Goal: Task Accomplishment & Management: Use online tool/utility

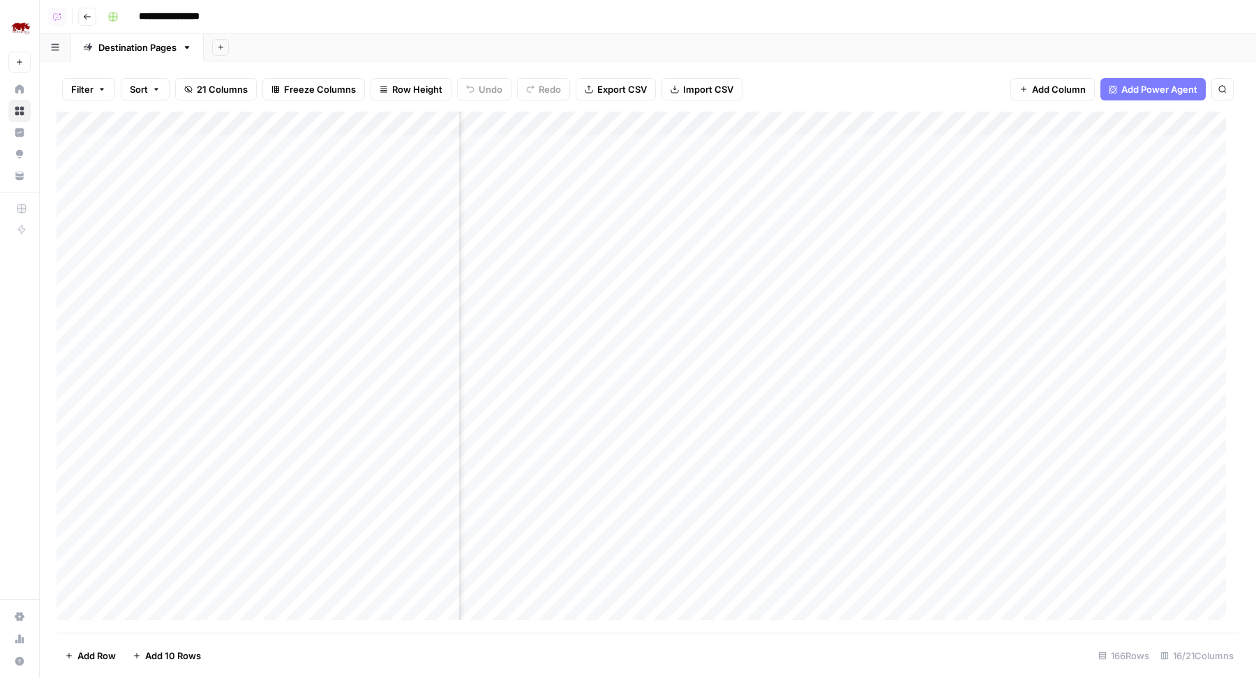
scroll to position [0, 1140]
click at [951, 118] on div "Add Column" at bounding box center [648, 373] width 1183 height 522
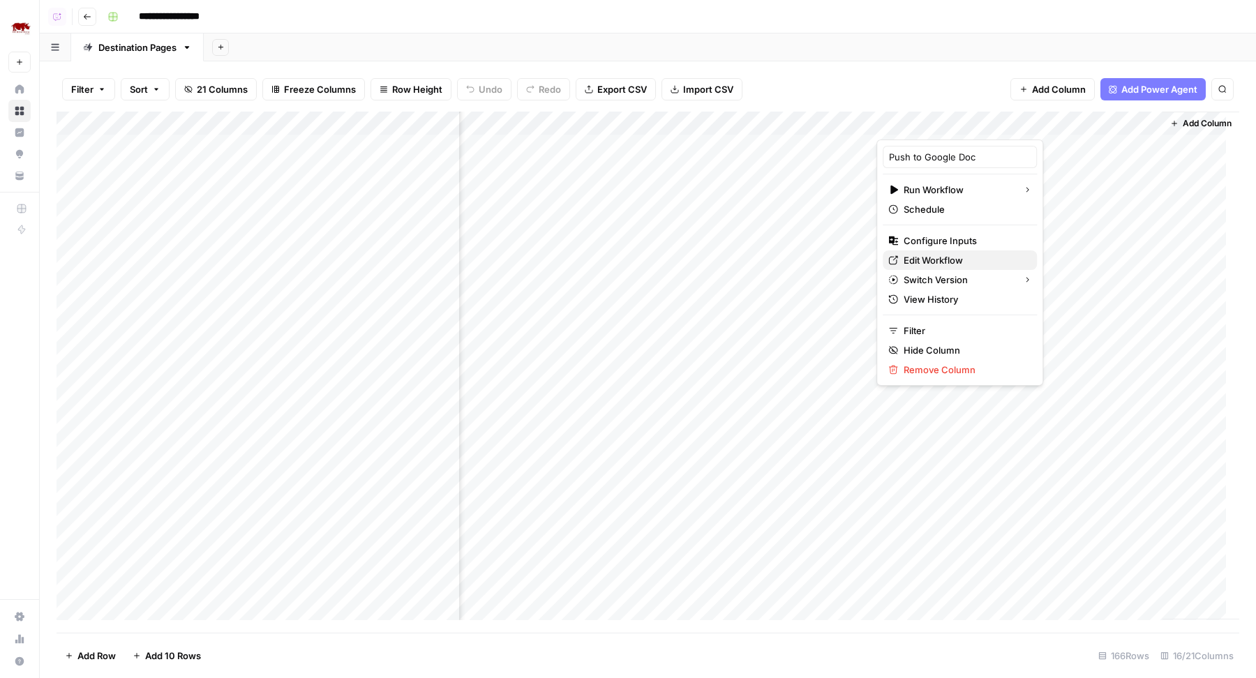
click at [932, 262] on span "Edit Workflow" at bounding box center [965, 260] width 122 height 14
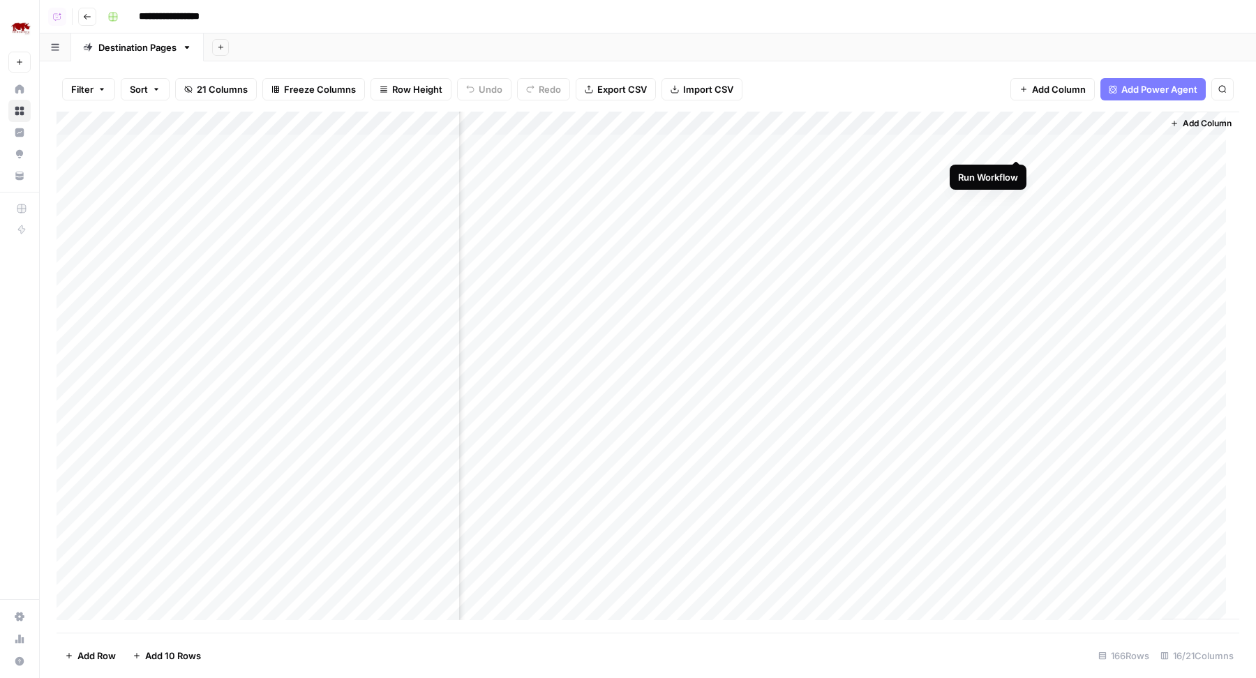
click at [1015, 146] on div "Add Column" at bounding box center [648, 373] width 1183 height 522
click at [1018, 147] on div "Add Column" at bounding box center [648, 373] width 1183 height 522
click at [1018, 168] on div "Add Column" at bounding box center [648, 373] width 1183 height 522
click at [871, 52] on div "Add Sheet" at bounding box center [730, 47] width 1052 height 28
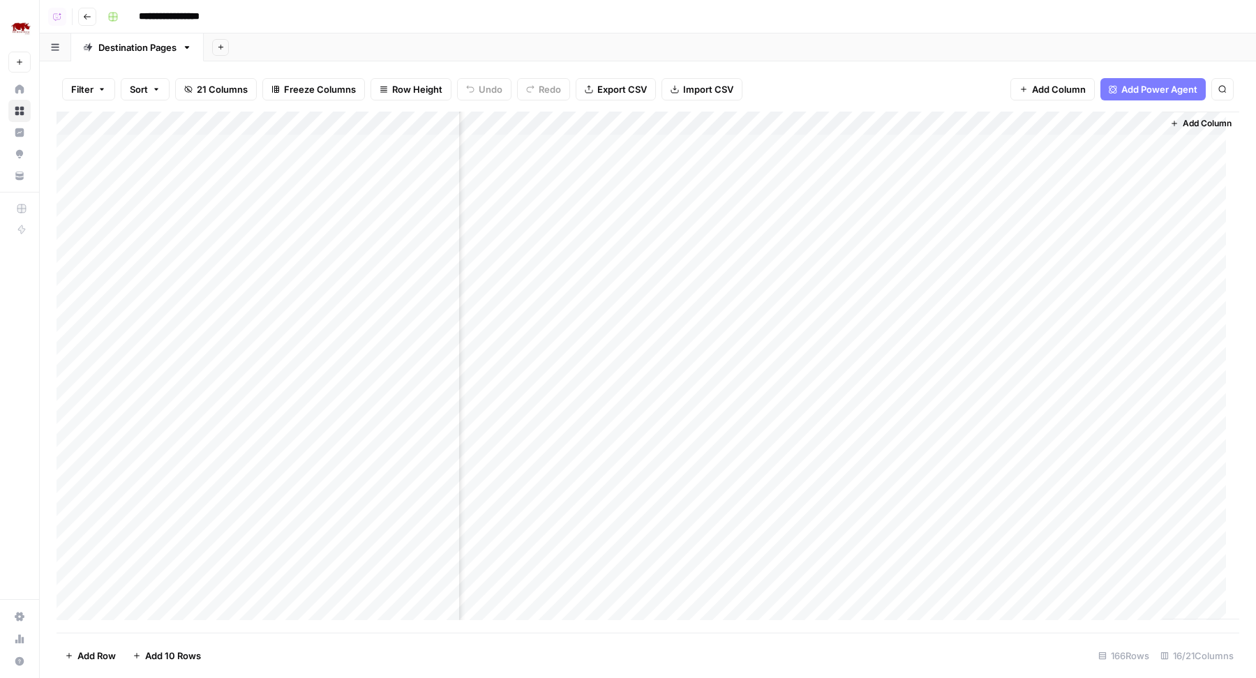
click at [844, 36] on div "Add Sheet" at bounding box center [730, 47] width 1052 height 28
click at [1011, 149] on div "Add Column" at bounding box center [648, 373] width 1183 height 522
click at [1010, 193] on div "Add Column" at bounding box center [648, 373] width 1183 height 522
click at [1011, 216] on div "Add Column" at bounding box center [648, 373] width 1183 height 522
click at [1011, 239] on div "Add Column" at bounding box center [648, 373] width 1183 height 522
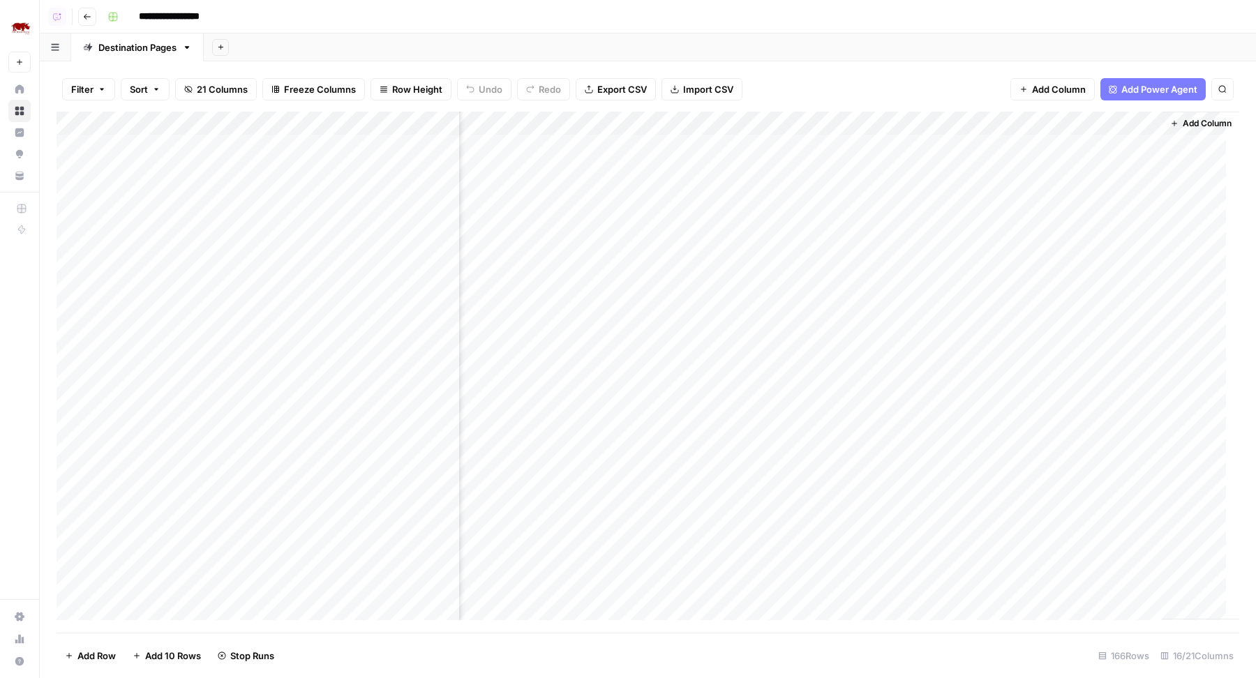
click at [823, 40] on div "Add Sheet" at bounding box center [730, 47] width 1052 height 28
click at [609, 17] on div "**********" at bounding box center [672, 17] width 1140 height 22
click at [938, 119] on div "Add Column" at bounding box center [648, 373] width 1183 height 522
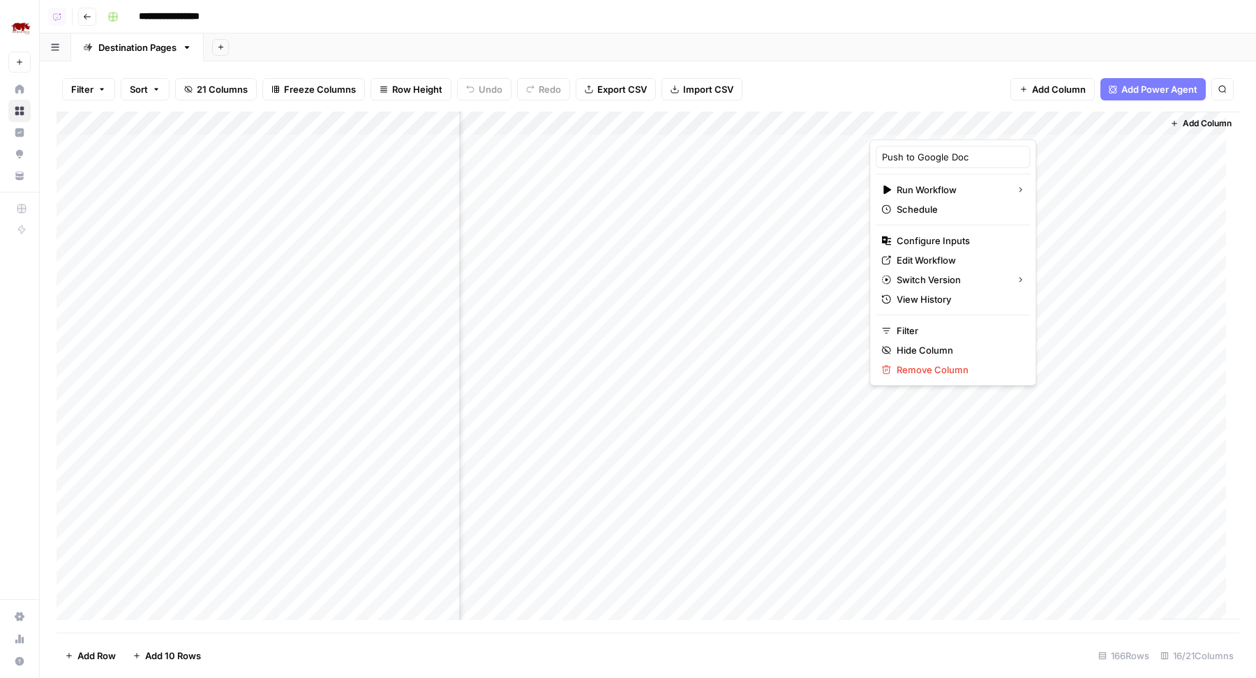
click at [949, 123] on div at bounding box center [947, 126] width 154 height 28
click at [898, 267] on link "Edit Workflow" at bounding box center [953, 261] width 154 height 20
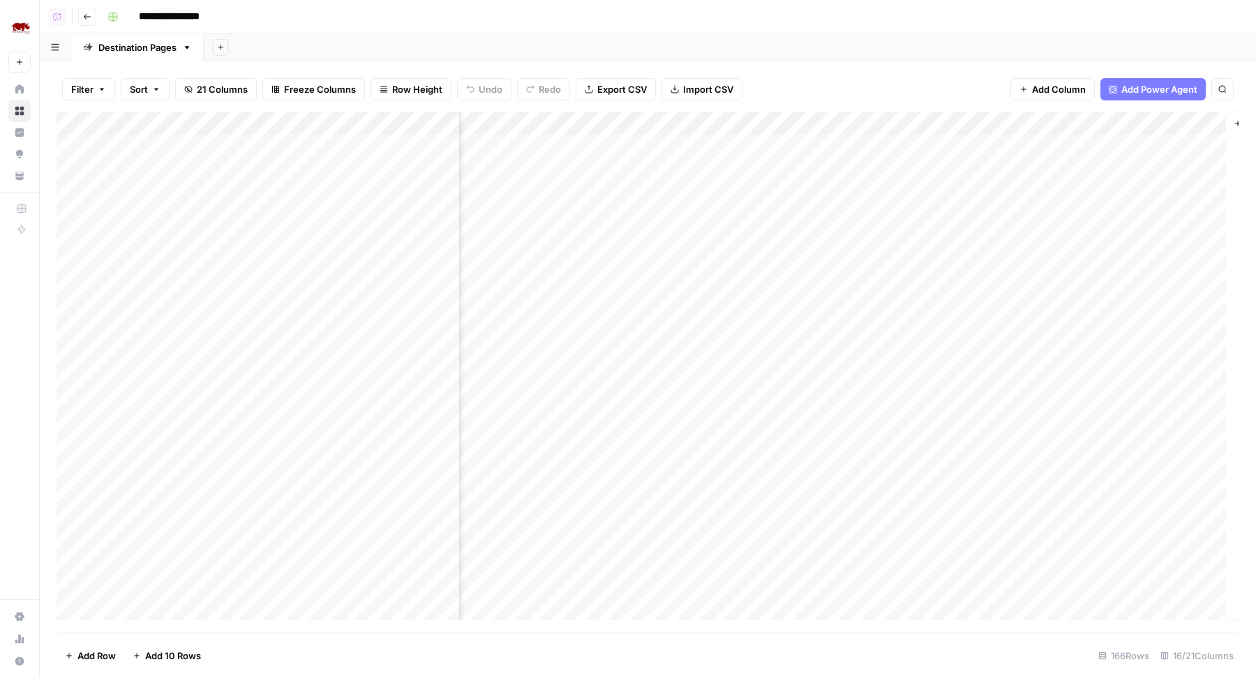
scroll to position [1, 1034]
click at [717, 167] on div "Add Column" at bounding box center [648, 373] width 1183 height 522
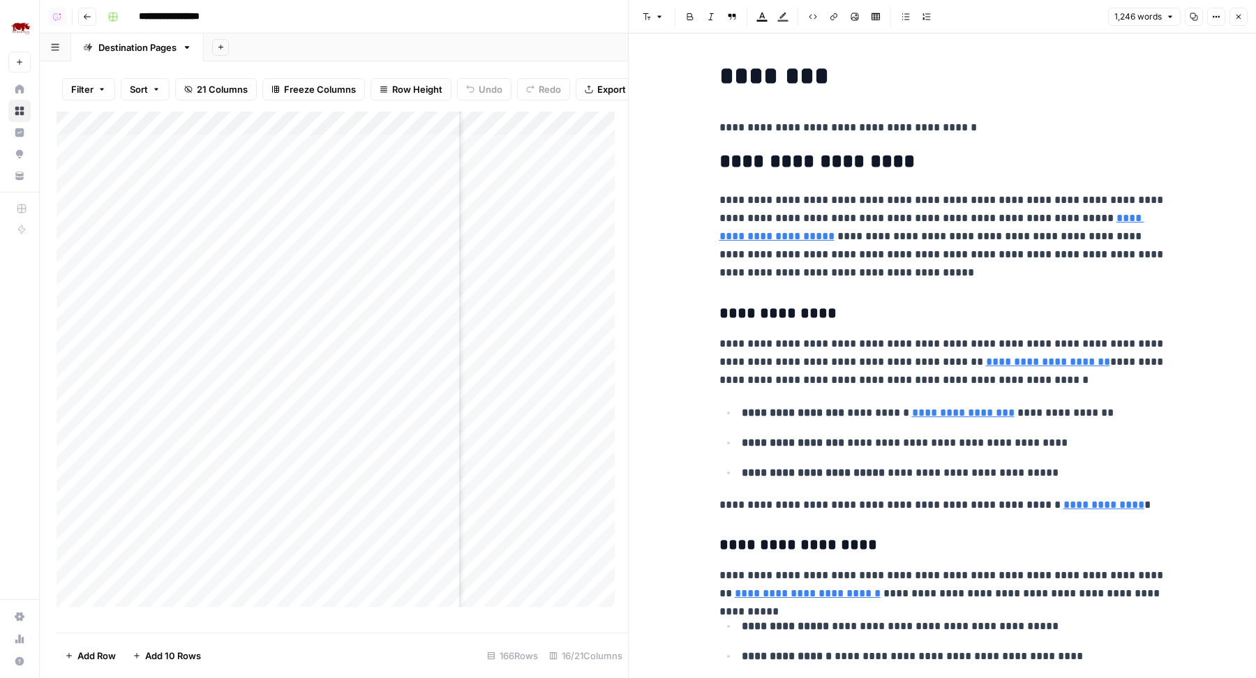
click at [881, 228] on p "**********" at bounding box center [943, 236] width 447 height 91
type input "CDC"
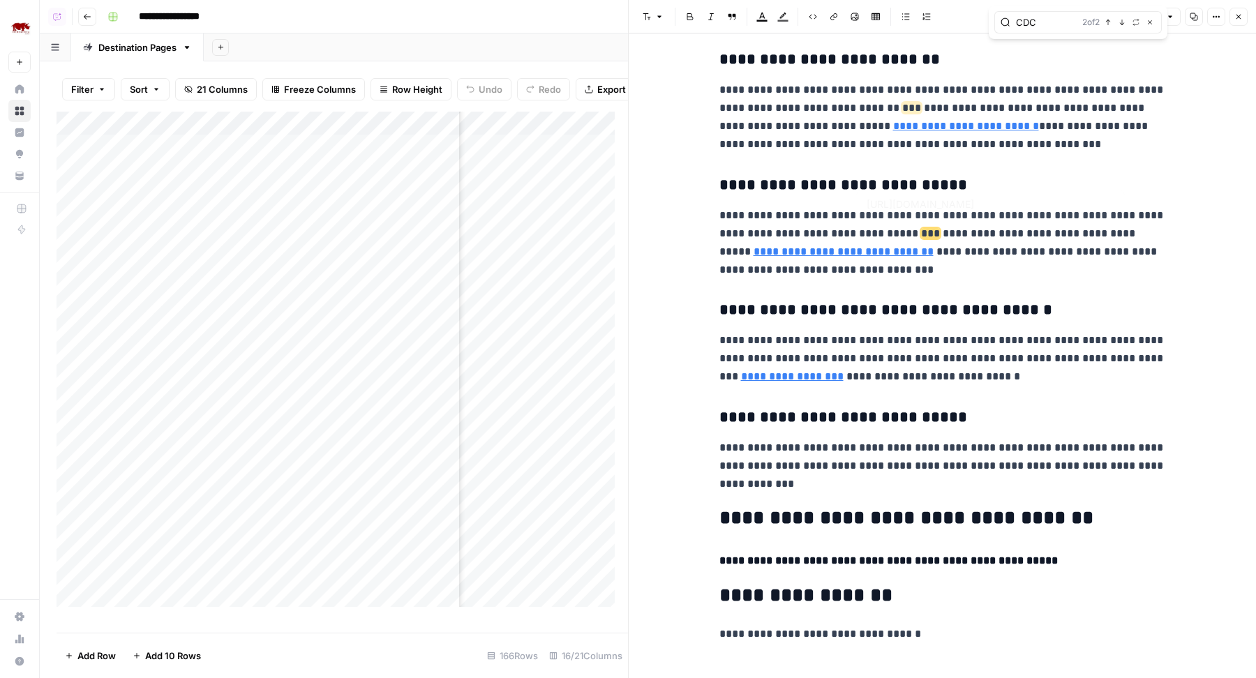
scroll to position [3284, 0]
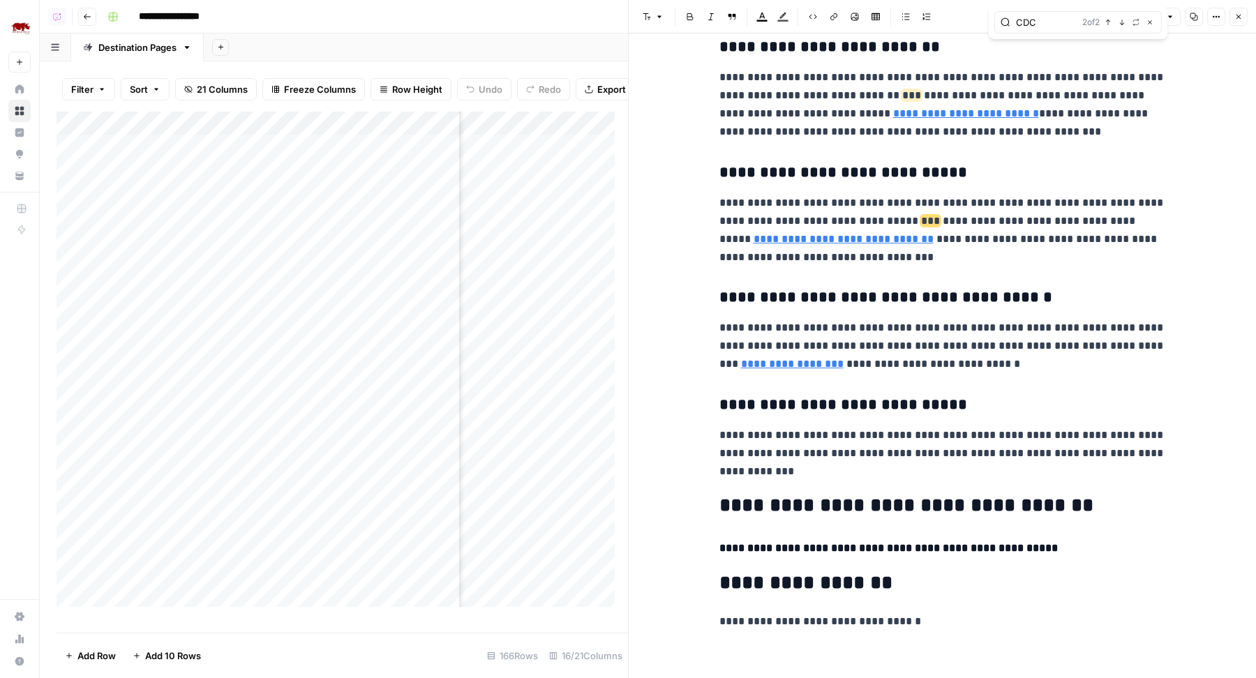
click at [1236, 13] on icon "button" at bounding box center [1239, 17] width 8 height 8
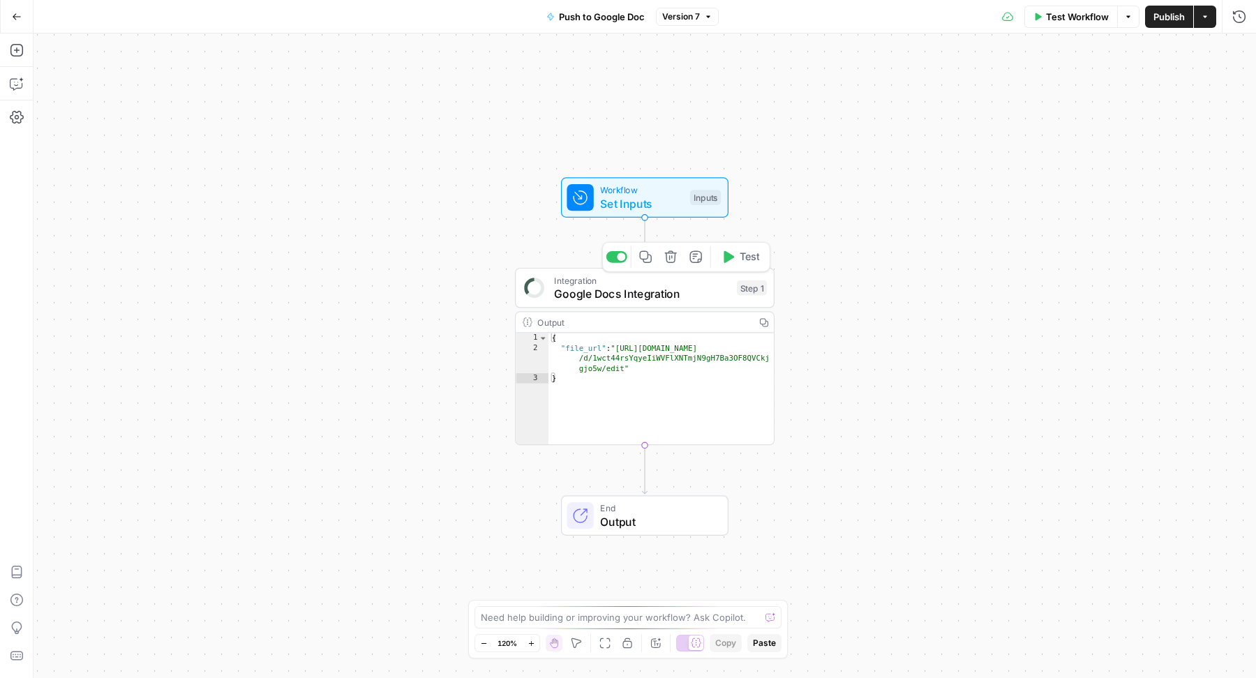
click at [663, 292] on span "Google Docs Integration" at bounding box center [642, 293] width 176 height 17
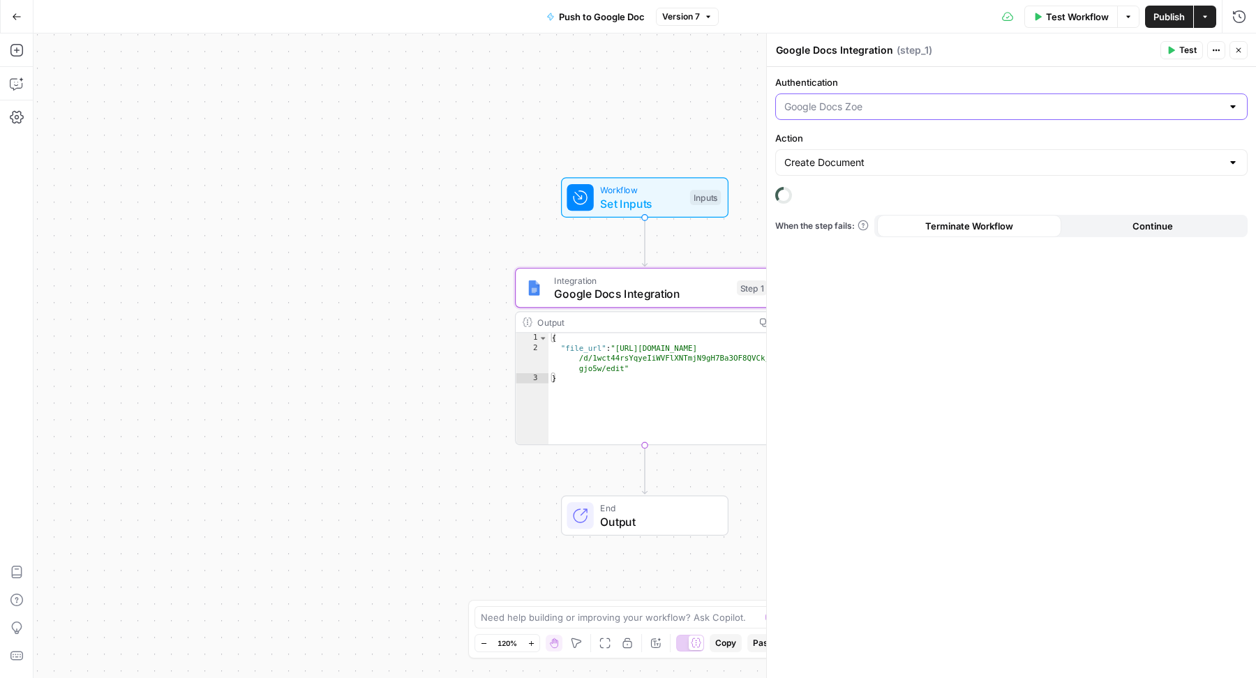
click at [939, 112] on input "Authentication" at bounding box center [1003, 107] width 438 height 14
click at [890, 176] on span "Google Docs 2" at bounding box center [1008, 180] width 443 height 14
type input "Google Docs 2"
click at [907, 101] on input "Authentication" at bounding box center [1003, 107] width 438 height 14
click at [844, 134] on span "Google Docs 1" at bounding box center [1008, 141] width 443 height 14
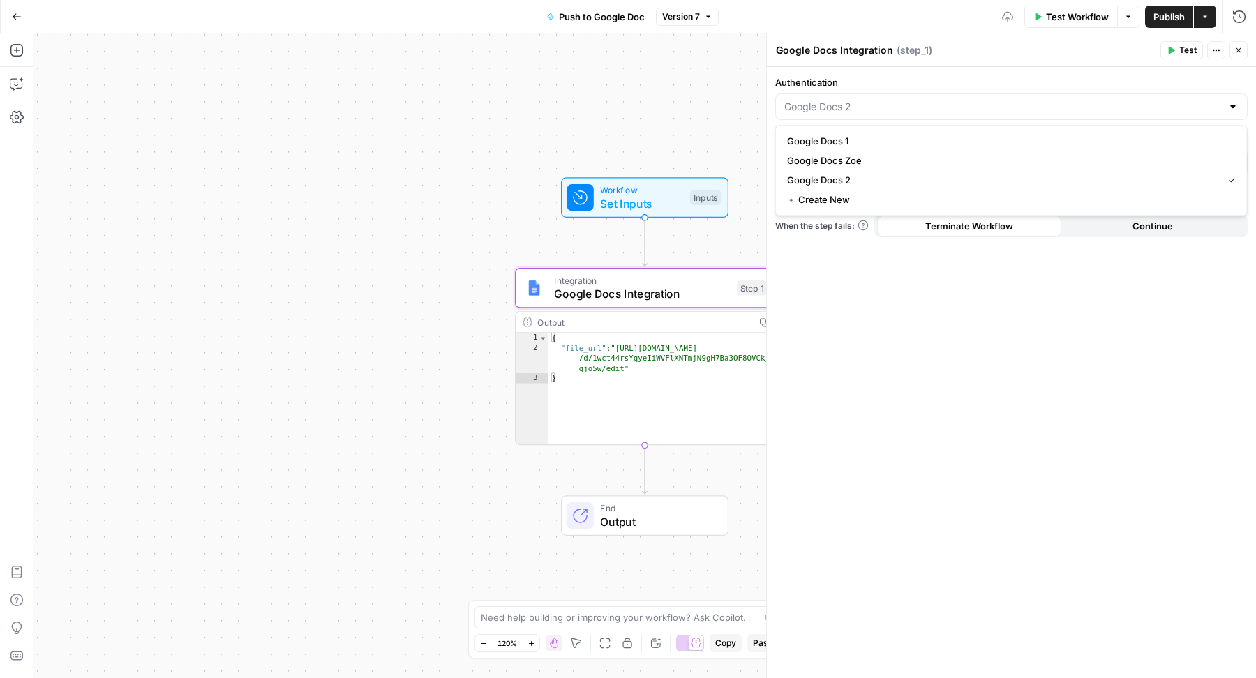
type input "Google Docs 1"
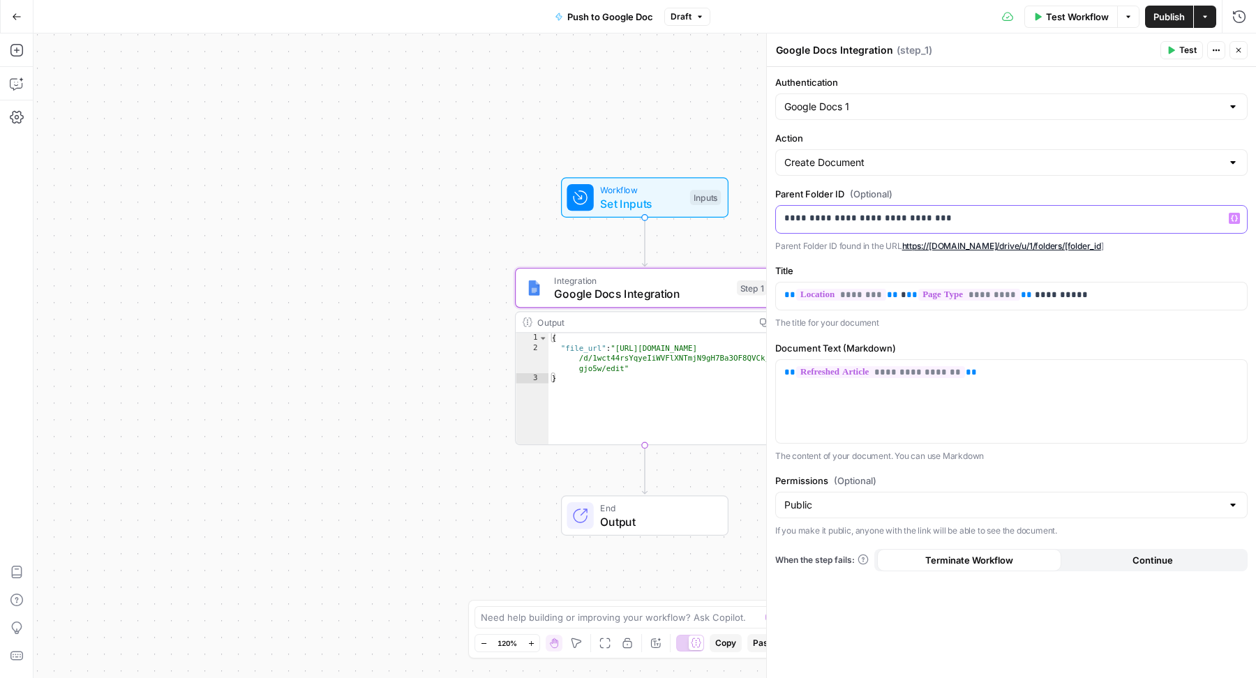
click at [853, 221] on p "**********" at bounding box center [1011, 218] width 455 height 14
click at [1185, 46] on span "Test" at bounding box center [1187, 50] width 17 height 13
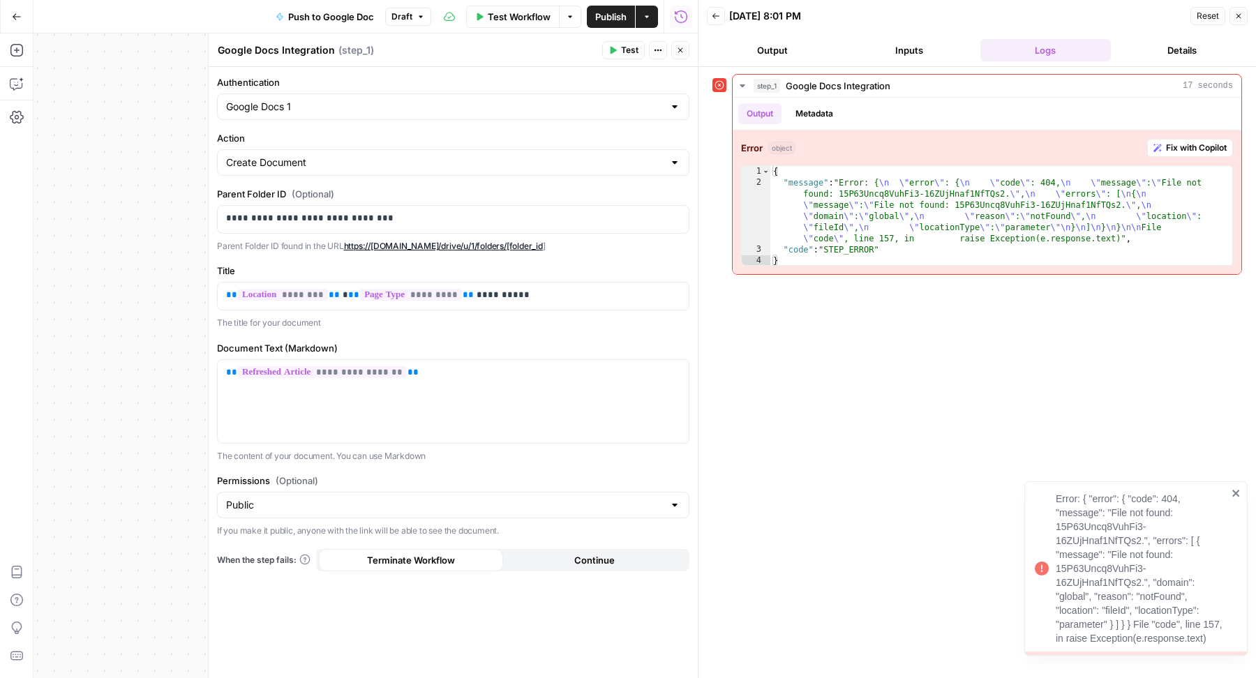
click at [677, 100] on div at bounding box center [674, 107] width 11 height 14
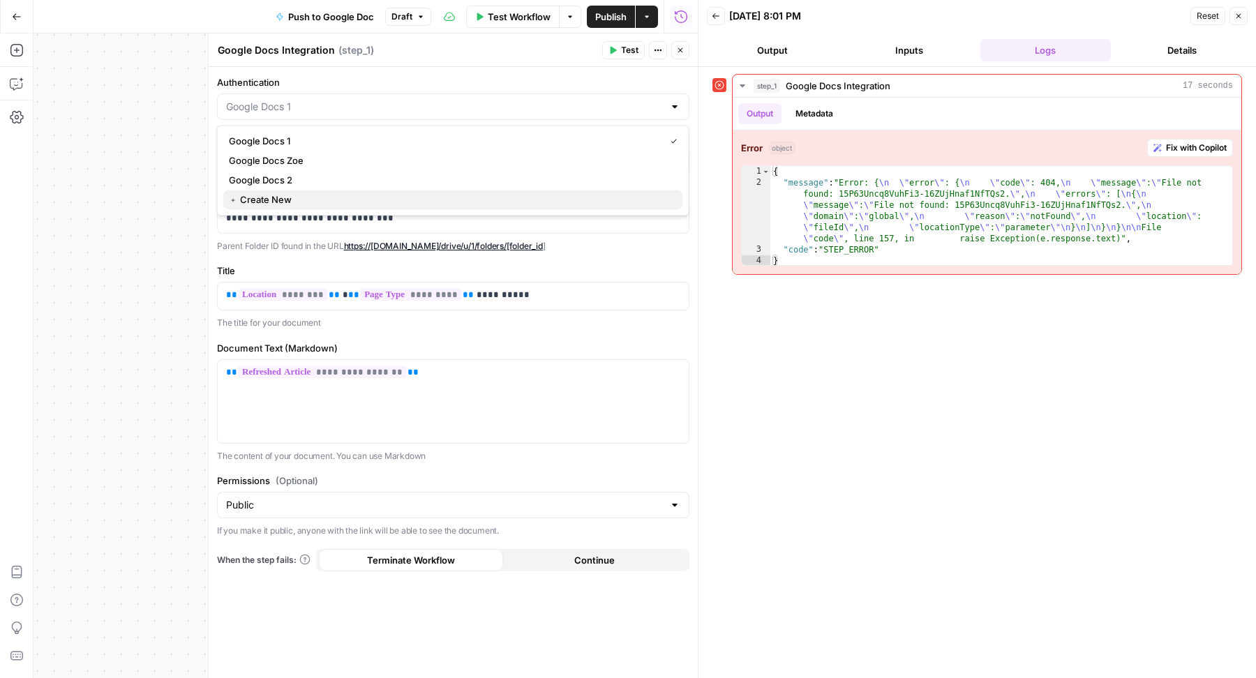
click at [586, 194] on span "﹢ Create New" at bounding box center [450, 200] width 443 height 14
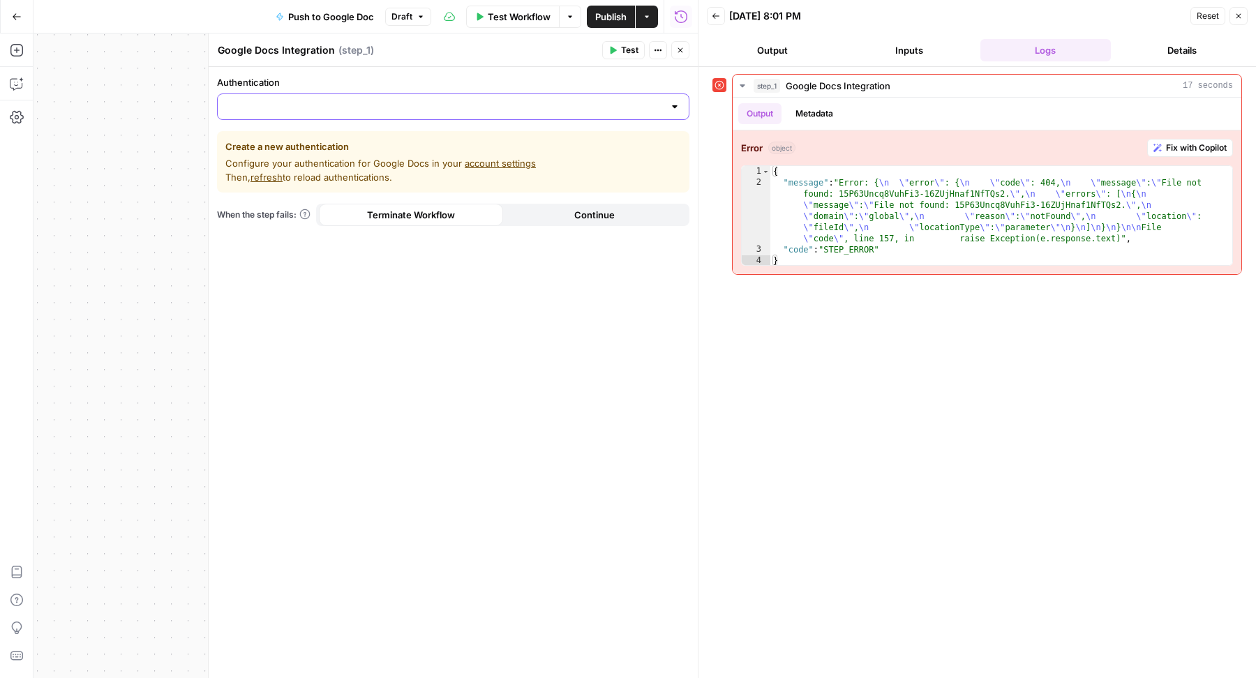
click at [532, 108] on input "Authentication" at bounding box center [445, 107] width 438 height 14
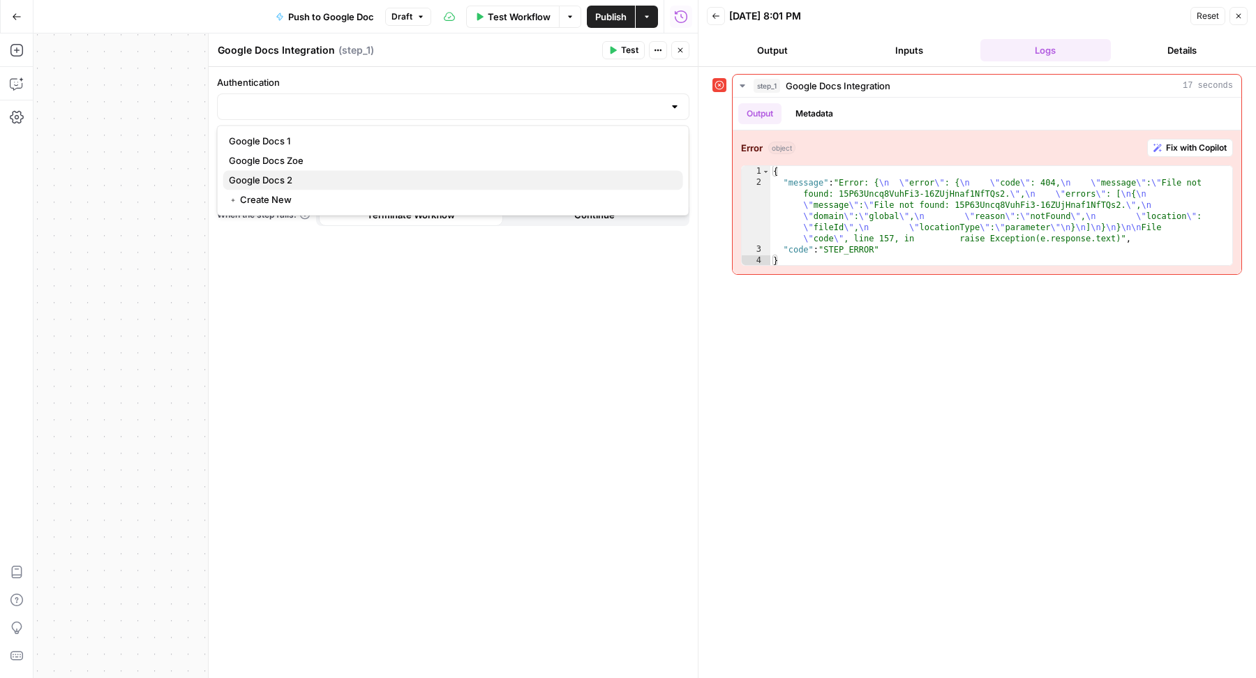
click at [370, 181] on span "Google Docs 2" at bounding box center [450, 180] width 443 height 14
type input "Google Docs 2"
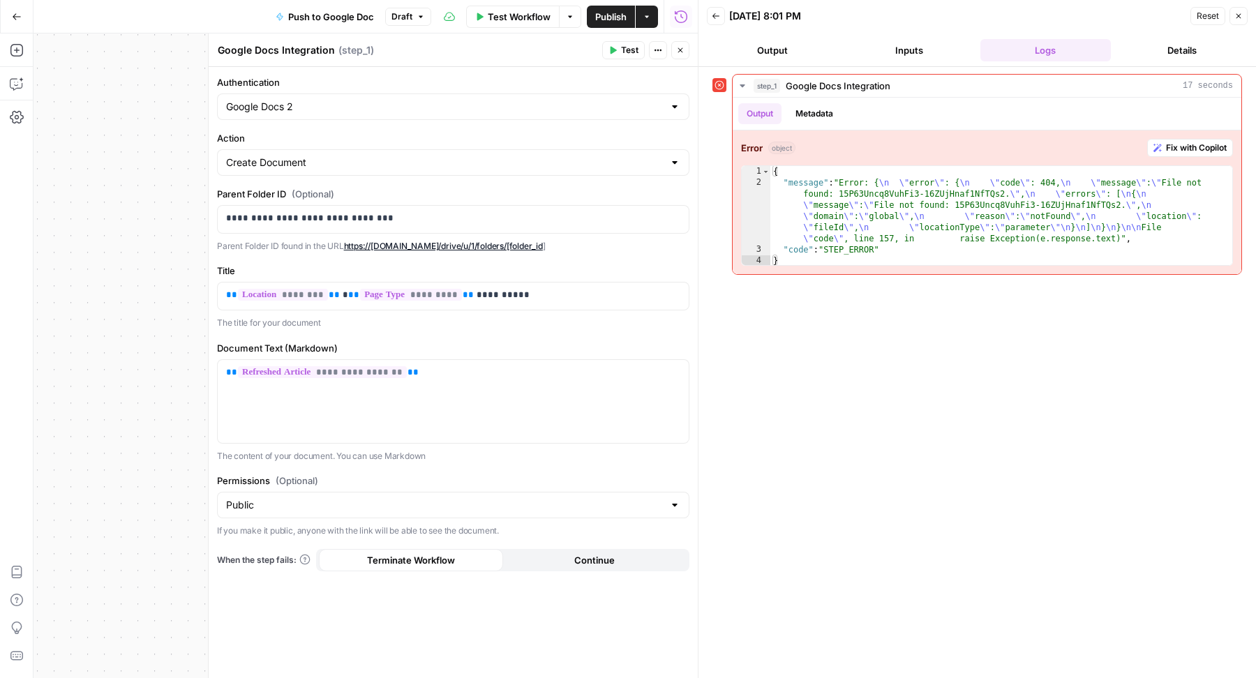
click at [635, 47] on span "Test" at bounding box center [629, 50] width 17 height 13
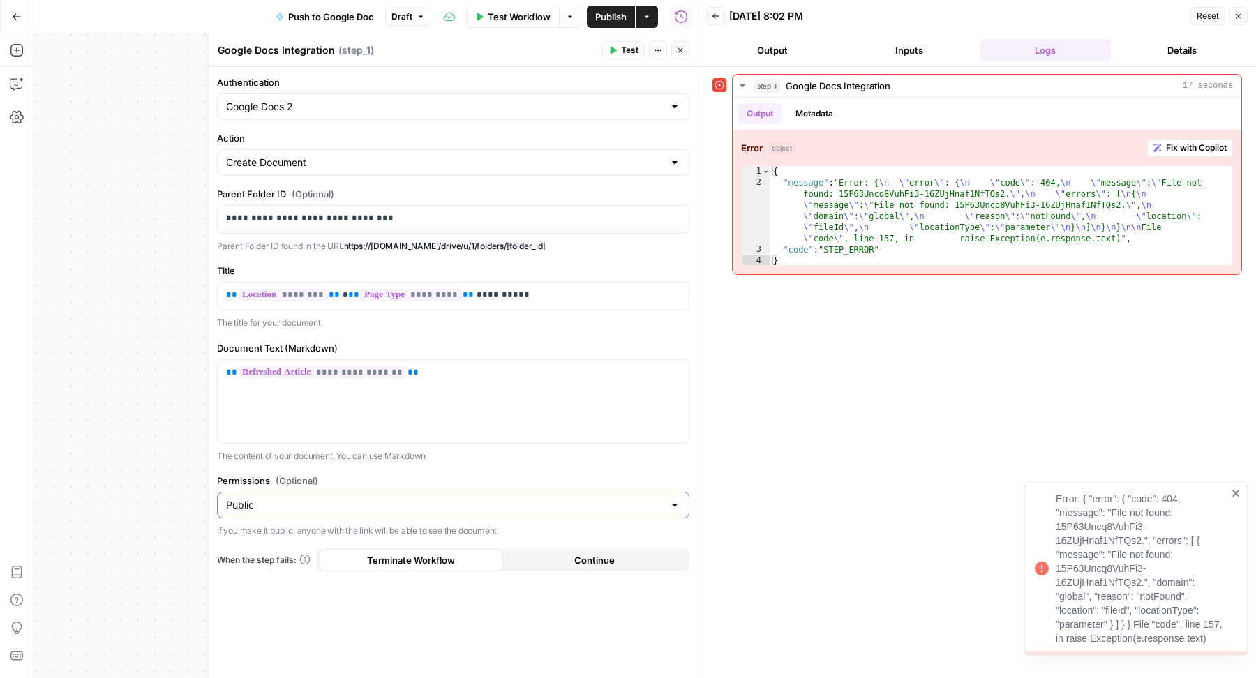
click at [341, 498] on input "Public" at bounding box center [445, 505] width 438 height 14
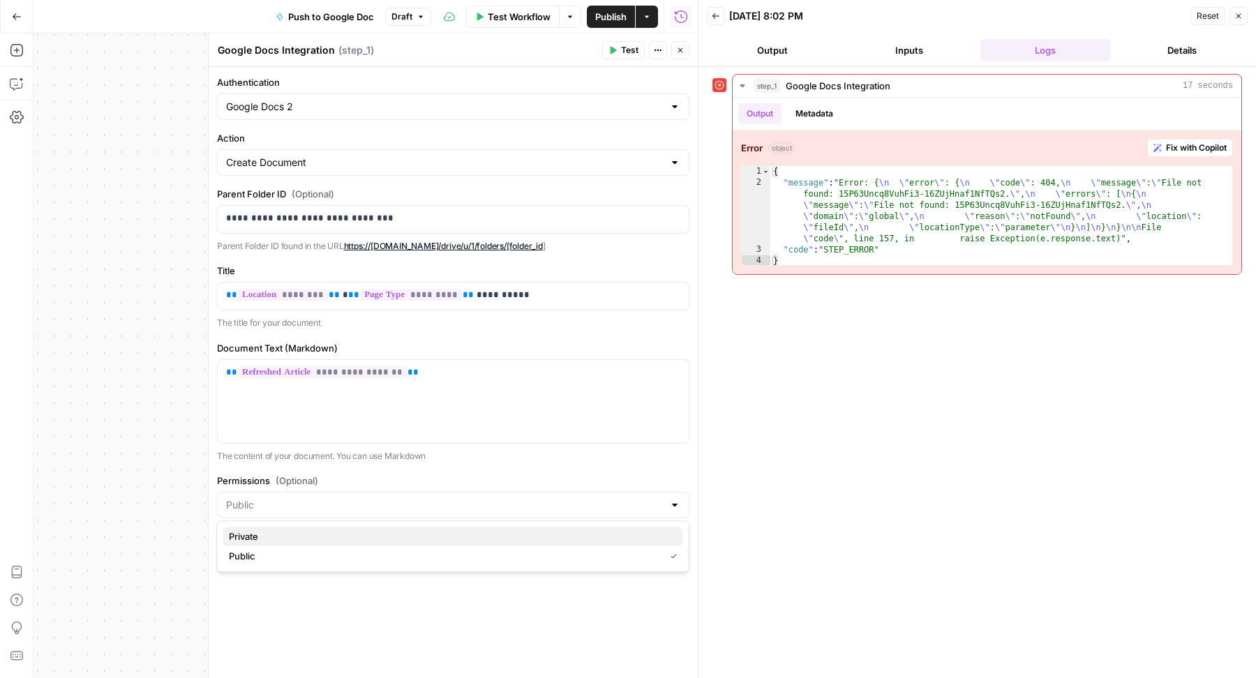
click at [289, 532] on span "Private" at bounding box center [450, 537] width 443 height 14
type input "Private"
click at [622, 50] on button "Test" at bounding box center [623, 50] width 43 height 18
click at [680, 49] on icon "button" at bounding box center [680, 50] width 8 height 8
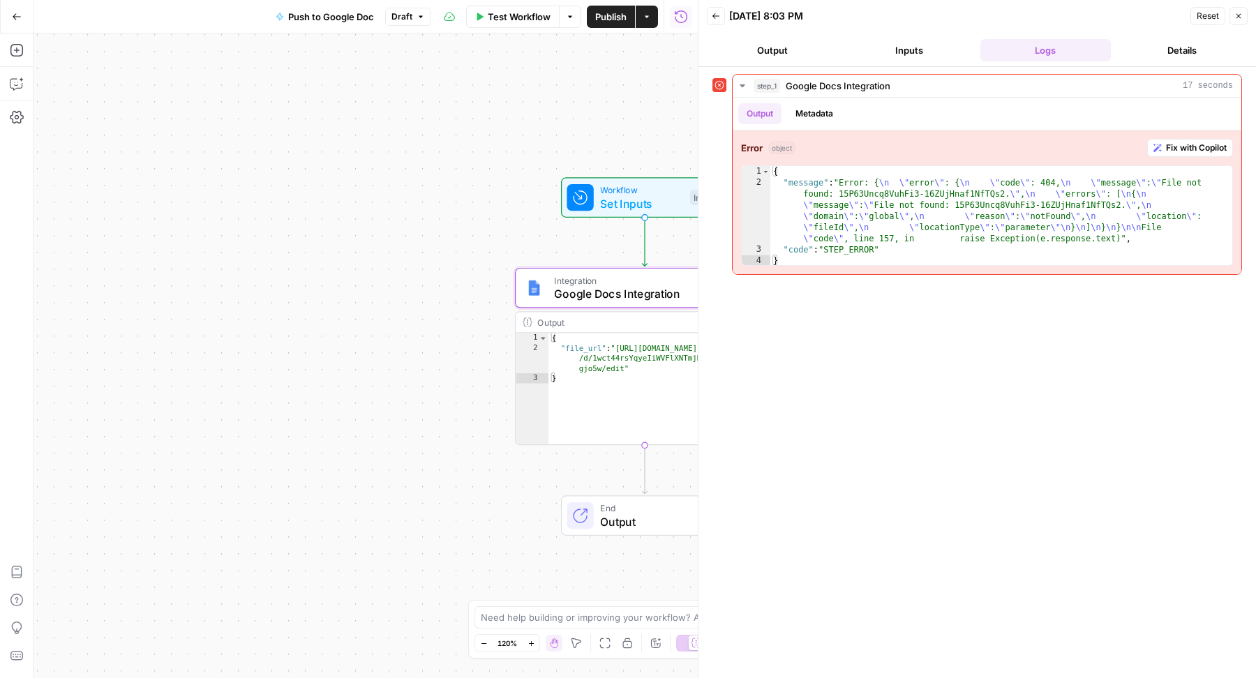
click at [394, 15] on span "Draft" at bounding box center [402, 16] width 21 height 13
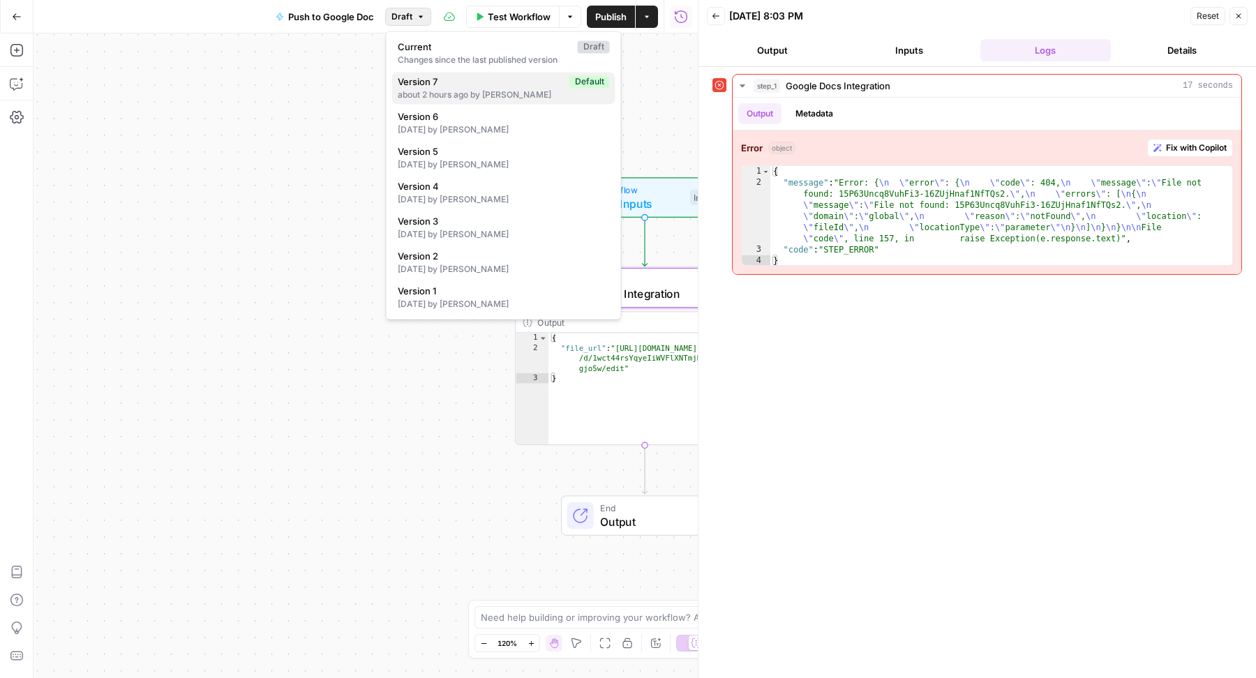
click at [440, 87] on span "Version 7" at bounding box center [481, 82] width 166 height 14
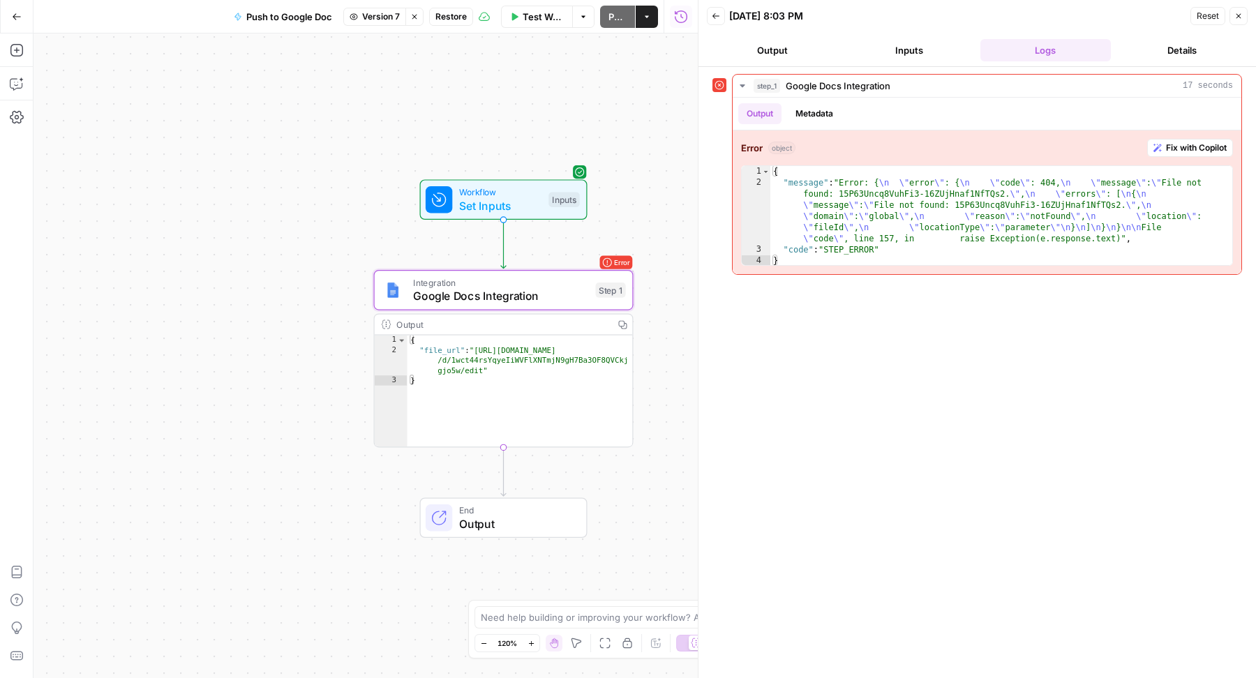
click at [454, 17] on span "Restore" at bounding box center [450, 16] width 31 height 13
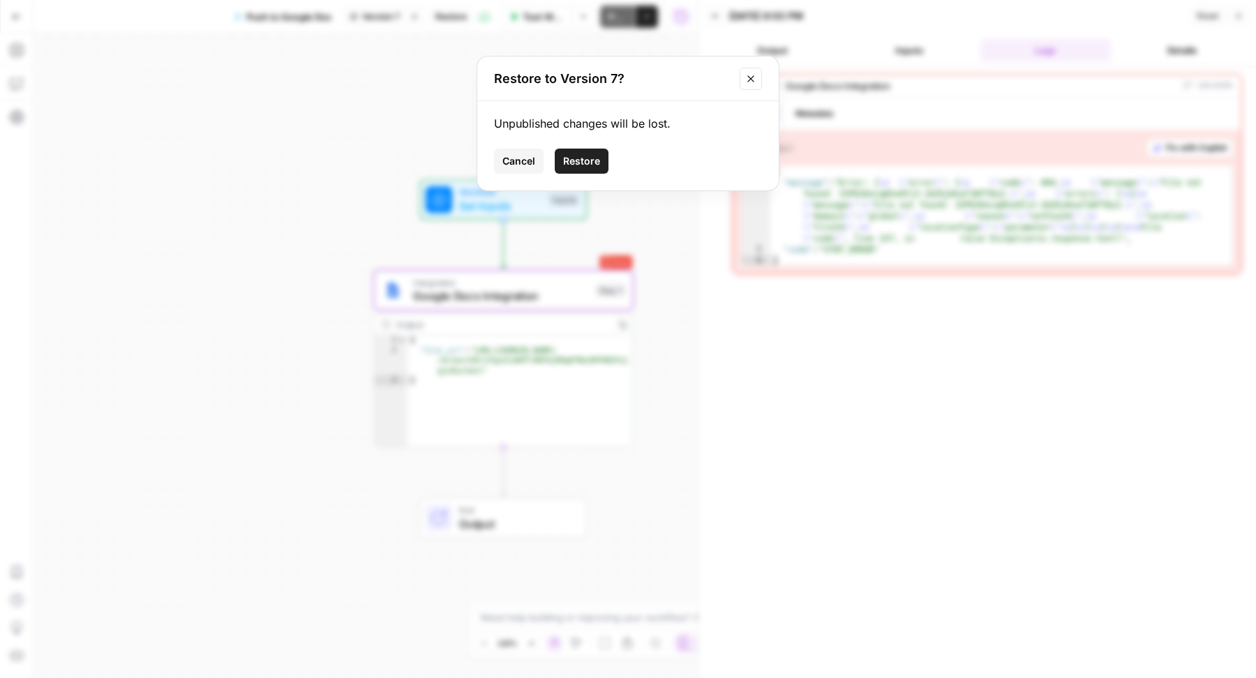
click at [590, 170] on button "Restore" at bounding box center [582, 161] width 54 height 25
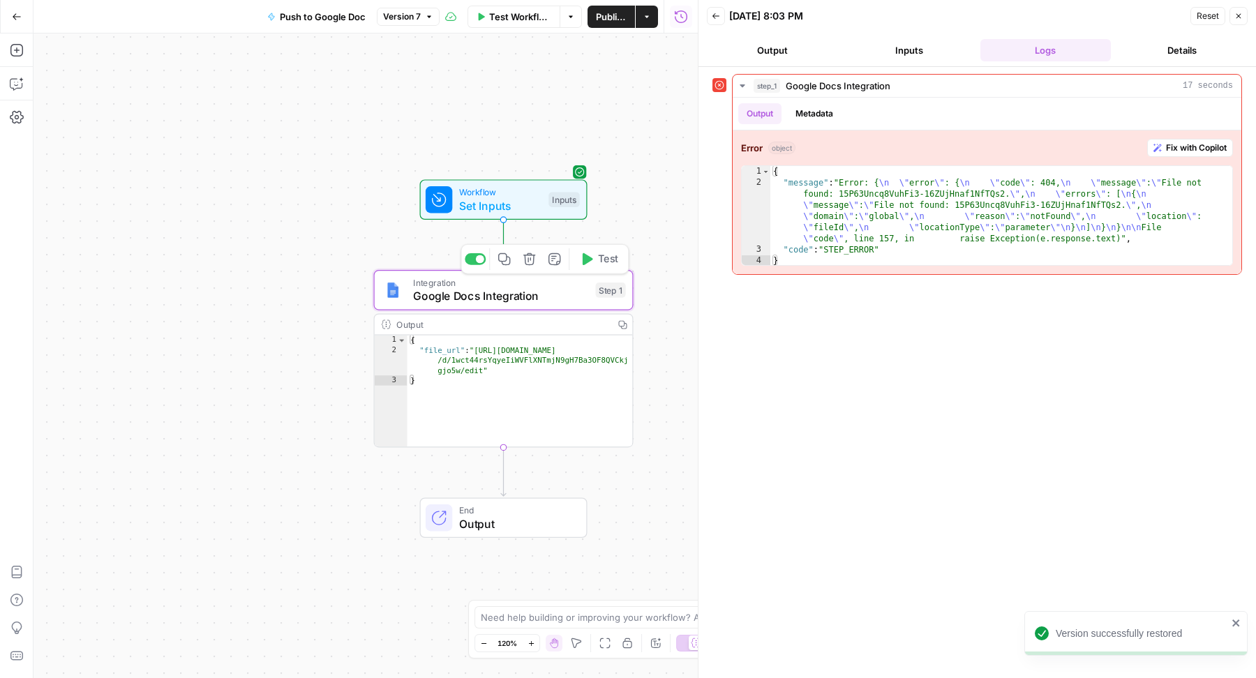
click at [420, 299] on span "Google Docs Integration" at bounding box center [501, 296] width 176 height 17
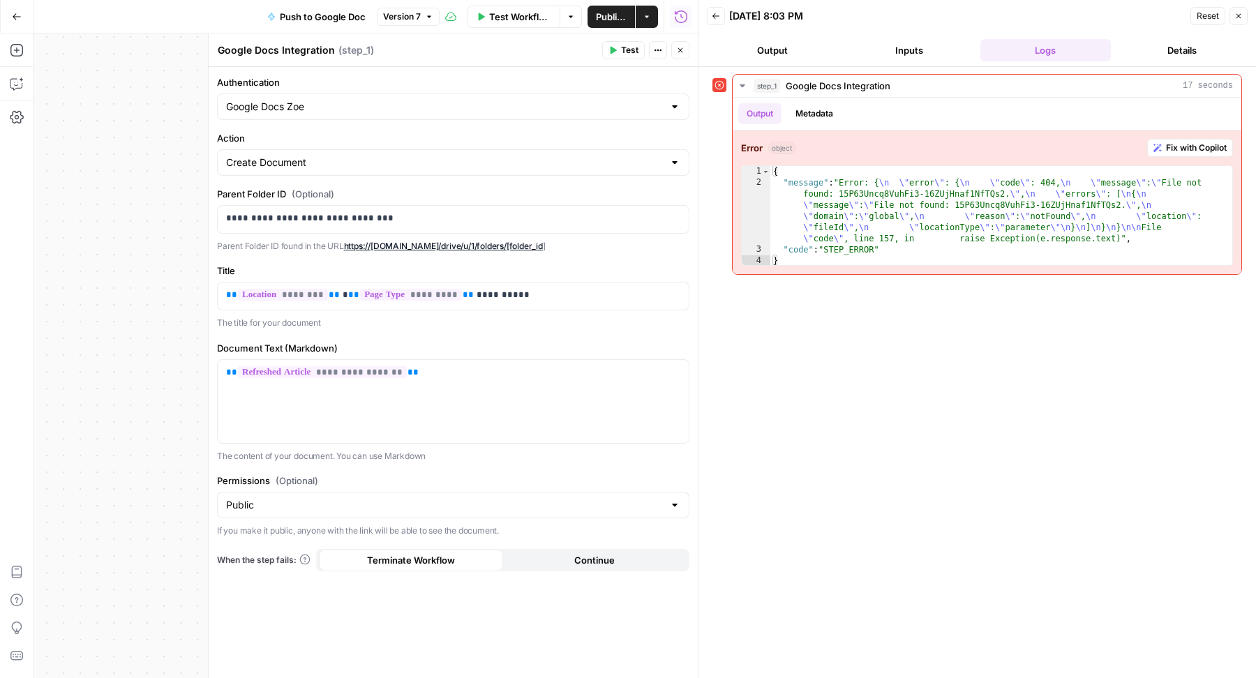
click at [683, 52] on icon "button" at bounding box center [680, 50] width 8 height 8
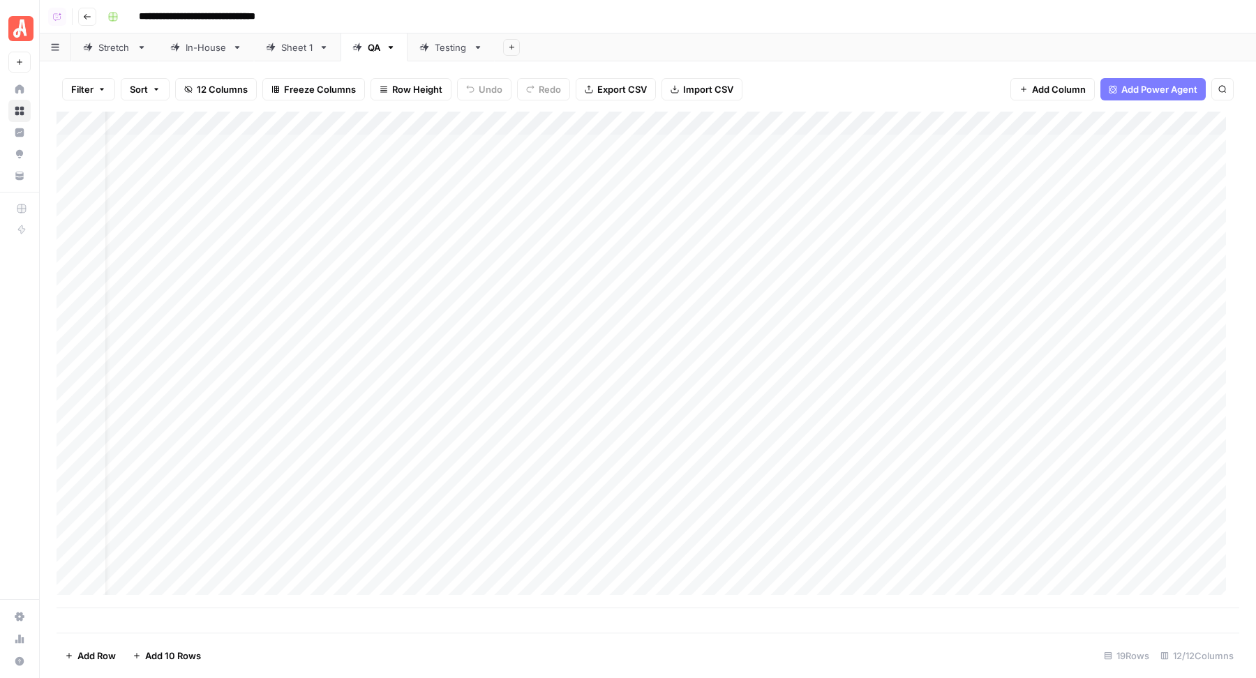
scroll to position [0, 33]
click at [695, 217] on div "Add Column" at bounding box center [648, 360] width 1183 height 497
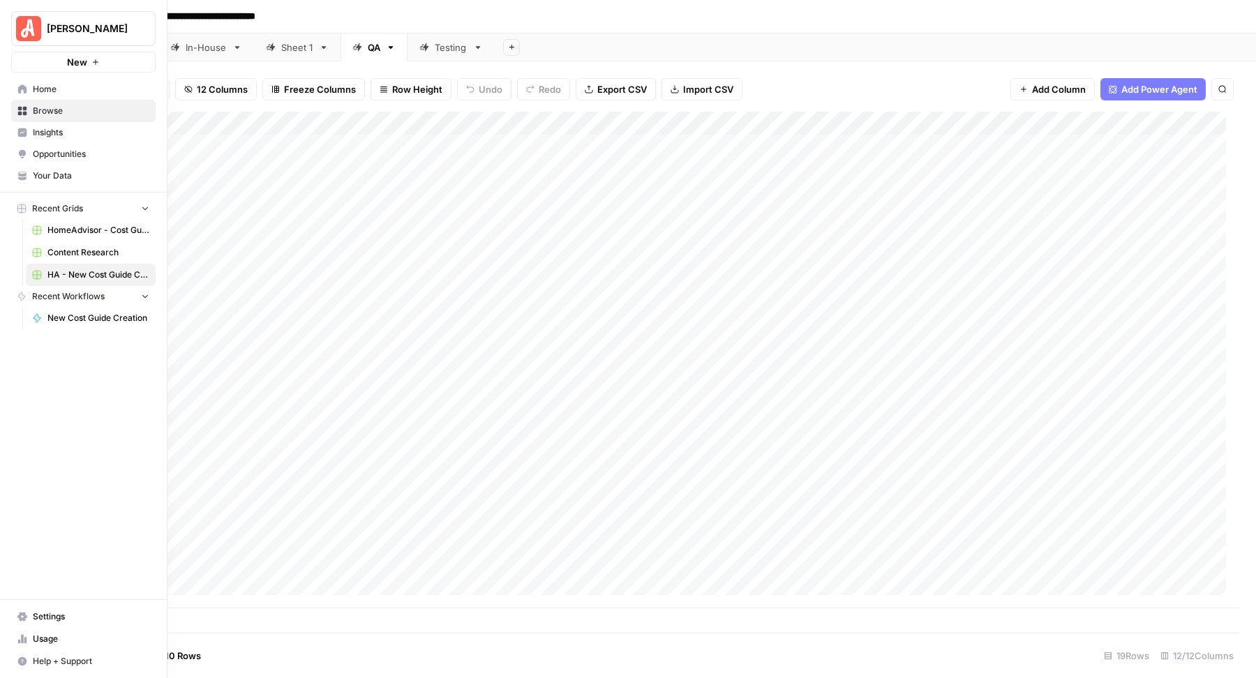
click at [59, 172] on span "Your Data" at bounding box center [91, 176] width 117 height 13
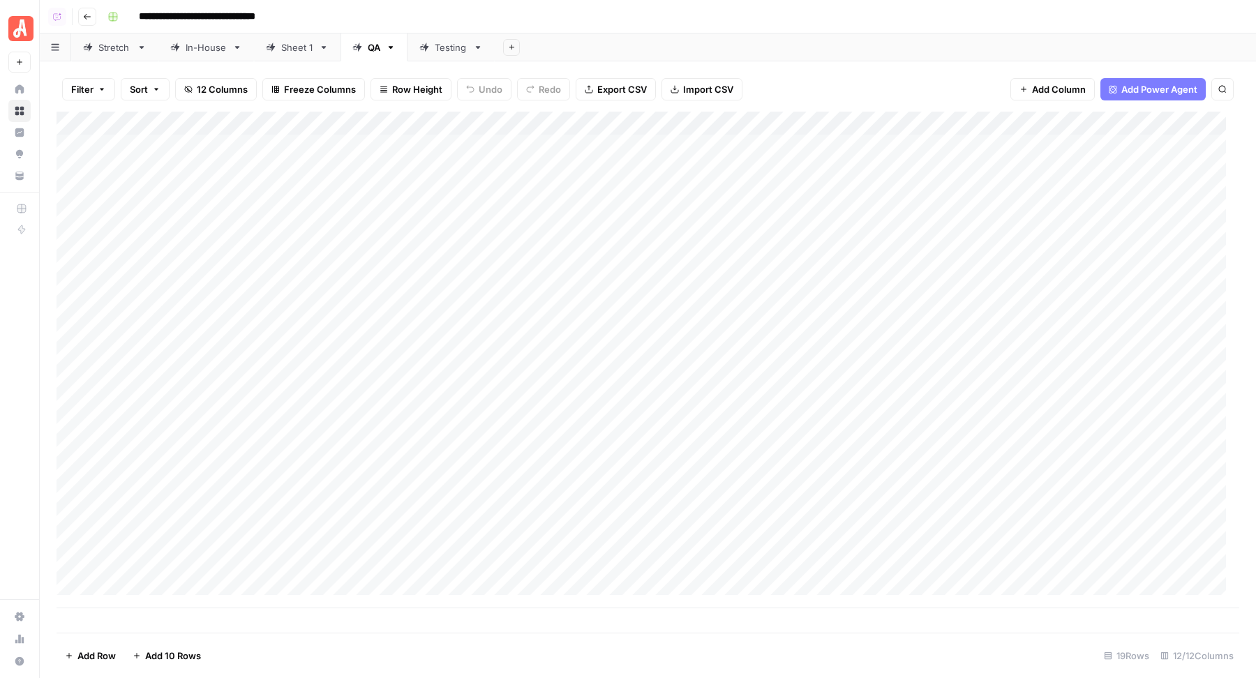
click at [729, 217] on div "Add Column" at bounding box center [648, 360] width 1183 height 497
click at [688, 43] on div "Add Sheet" at bounding box center [875, 47] width 761 height 28
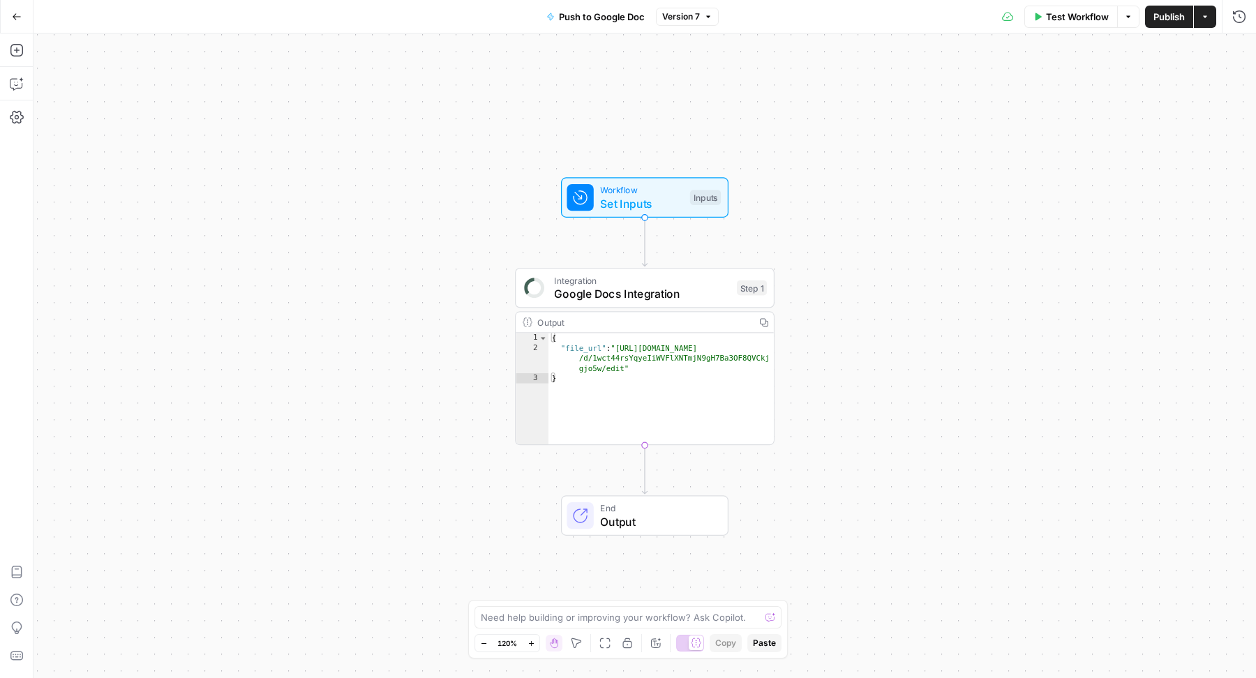
click at [691, 290] on span "Google Docs Integration" at bounding box center [642, 293] width 176 height 17
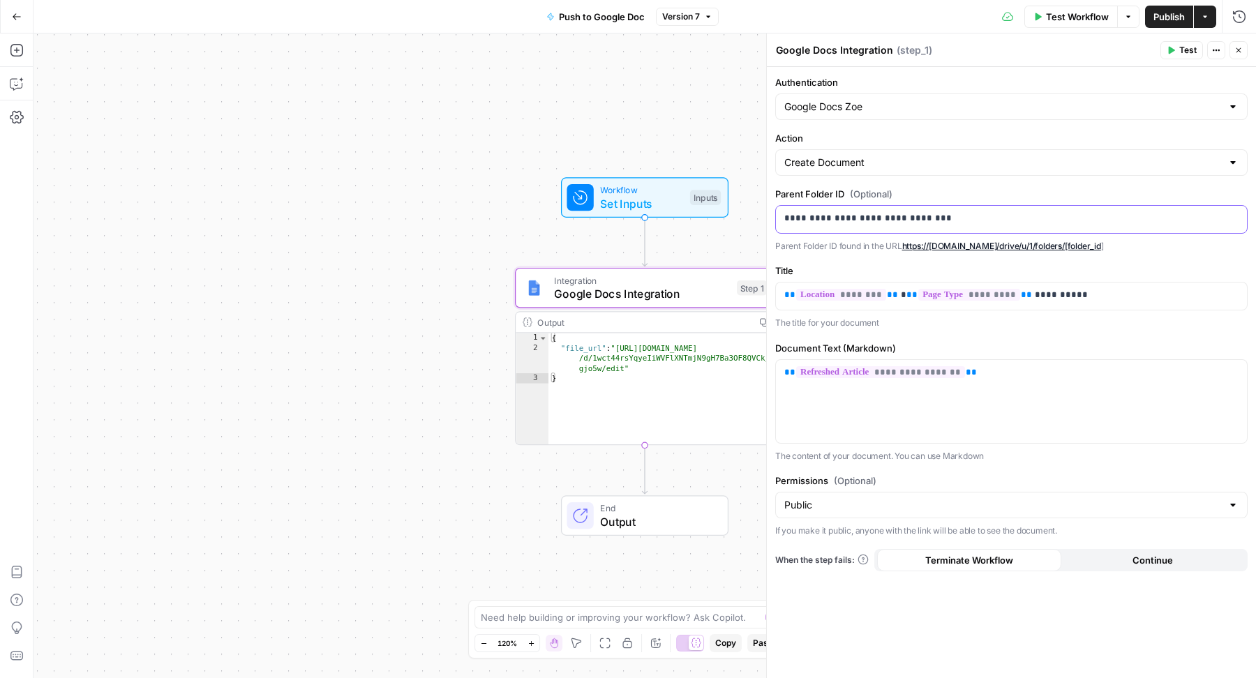
click at [944, 212] on p "**********" at bounding box center [1011, 218] width 455 height 14
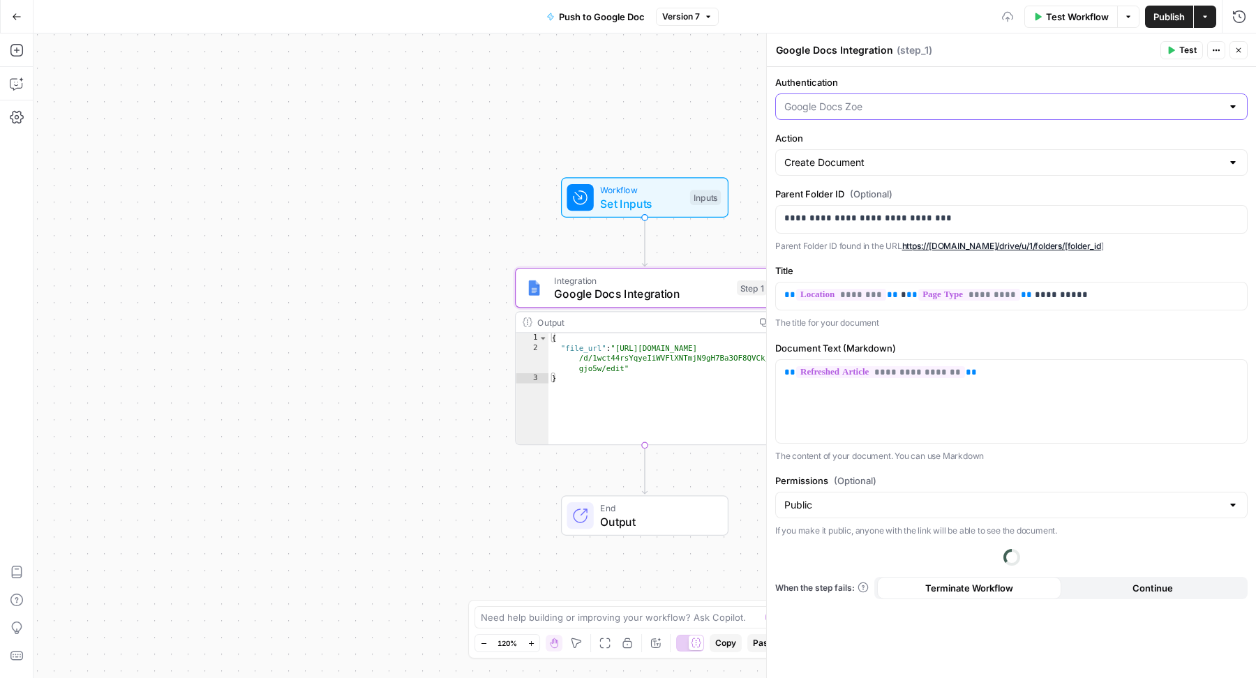
click at [911, 110] on input "Authentication" at bounding box center [1003, 107] width 438 height 14
click at [830, 177] on span "Google Docs 2" at bounding box center [1008, 180] width 443 height 14
type input "Google Docs 2"
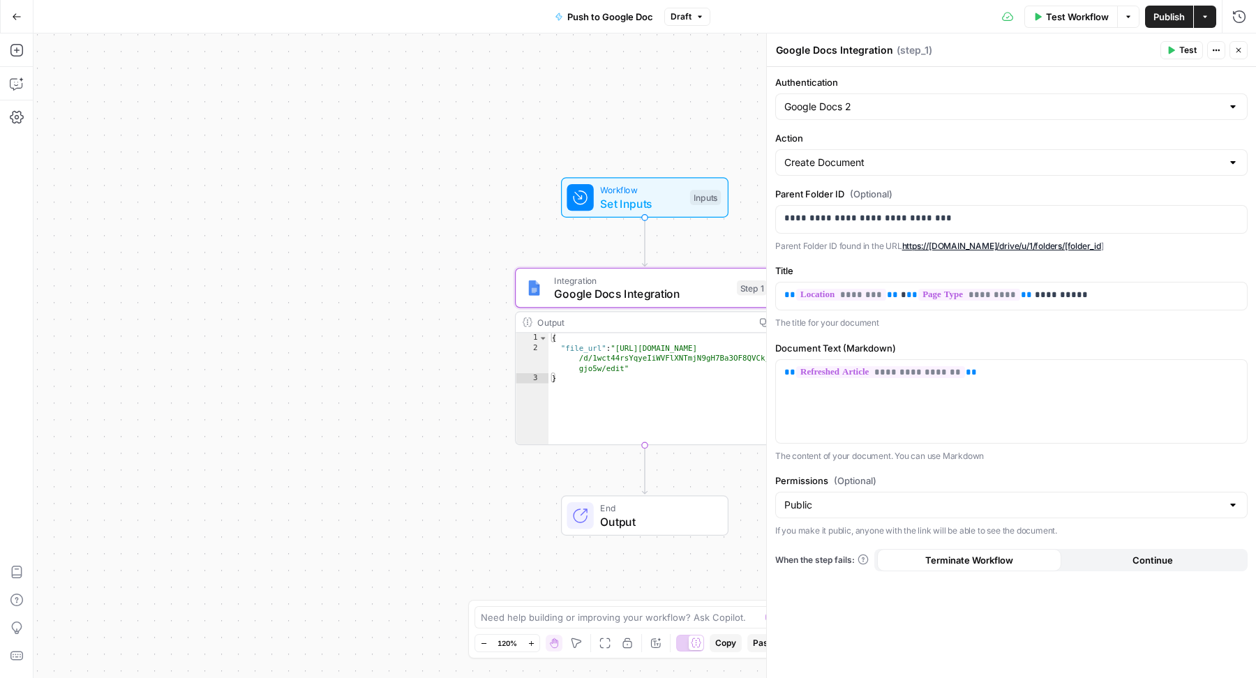
click at [1177, 50] on button "Test" at bounding box center [1182, 50] width 43 height 18
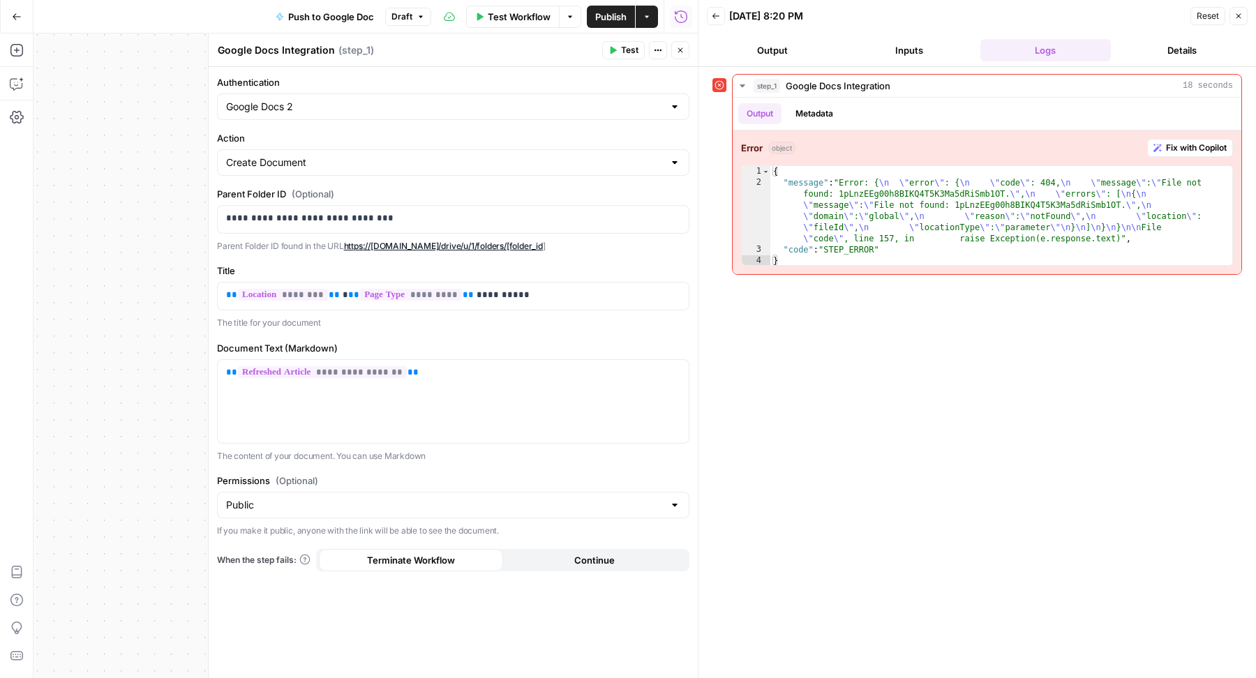
click at [401, 98] on div "Google Docs 2" at bounding box center [453, 107] width 472 height 27
click at [335, 147] on span "Google Docs 1" at bounding box center [450, 141] width 443 height 14
type input "Google Docs 1"
click at [616, 50] on icon "button" at bounding box center [614, 51] width 6 height 8
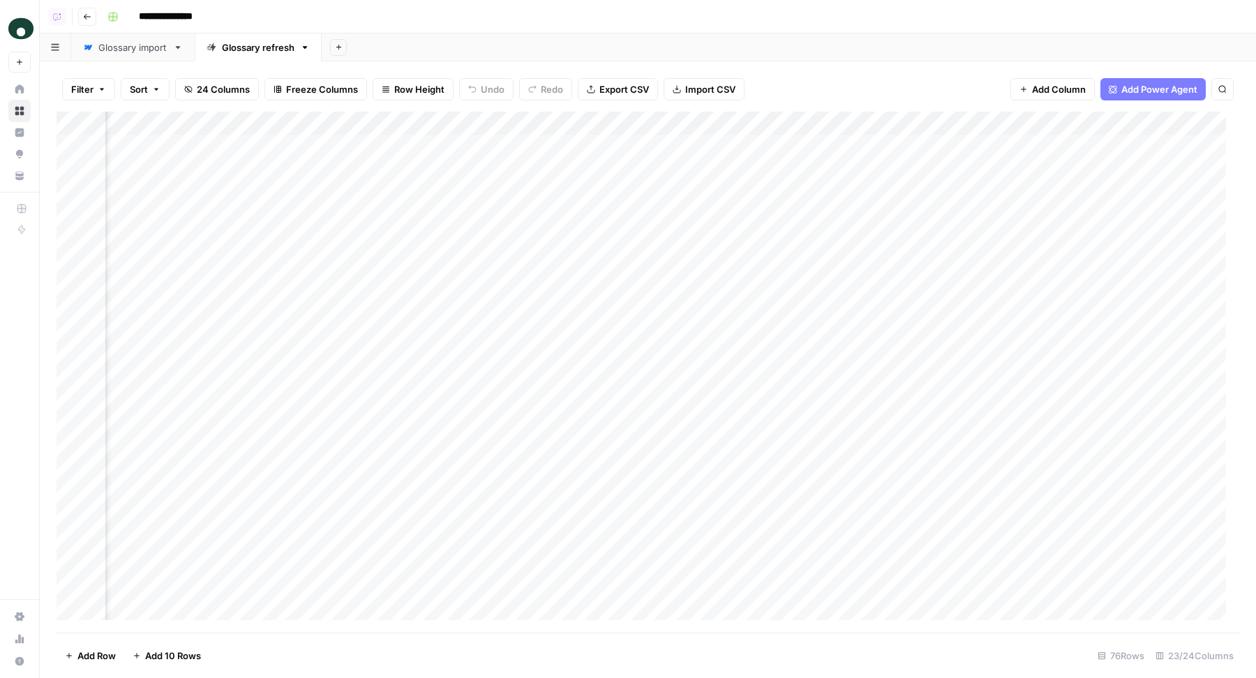
scroll to position [0, 2406]
click at [1183, 119] on span "Add Column" at bounding box center [1207, 123] width 49 height 13
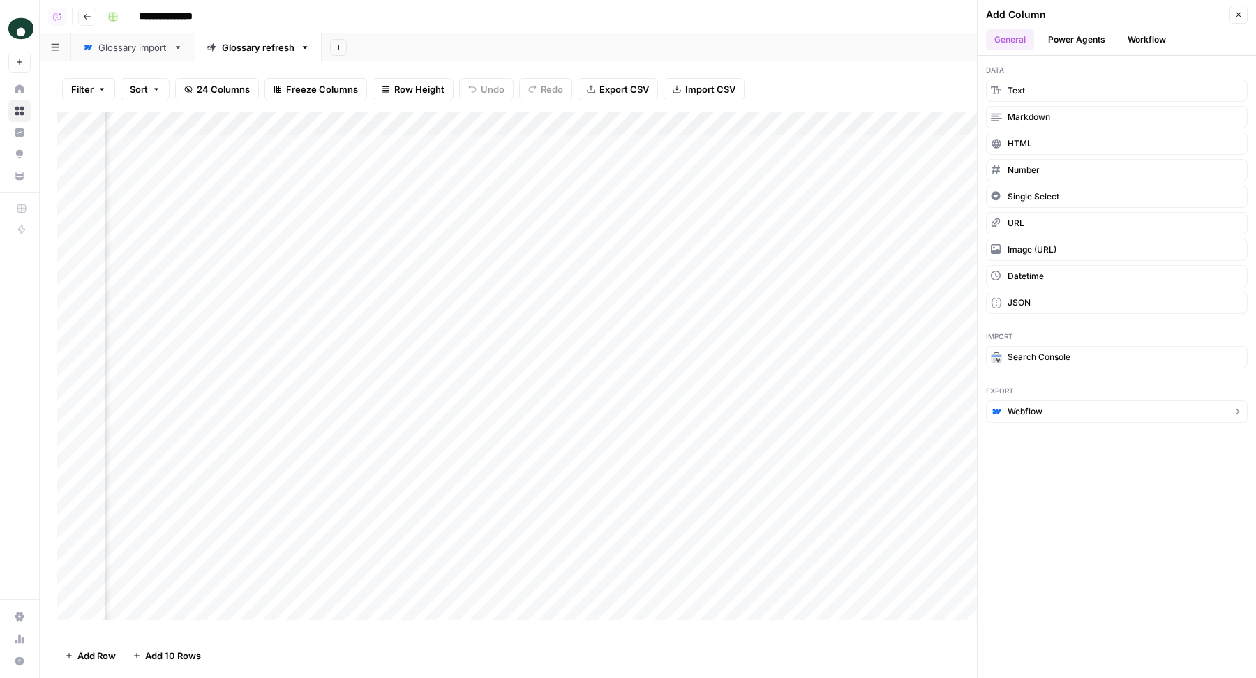
click at [1063, 406] on button "Webflow" at bounding box center [1117, 412] width 262 height 22
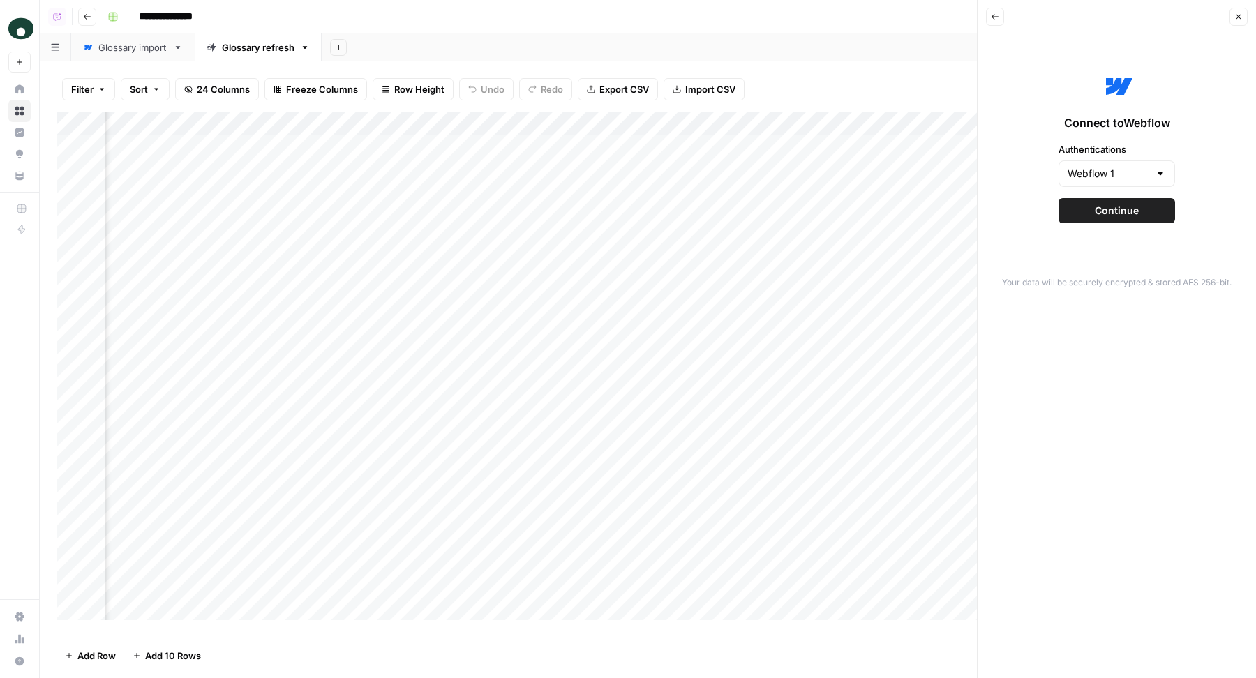
click at [1114, 181] on div "Webflow 1" at bounding box center [1117, 174] width 117 height 27
click at [1114, 181] on div at bounding box center [1117, 174] width 117 height 27
type input "Webflow 1"
click at [1182, 145] on div "Connect to Webflow Authentications Webflow 1 Continue" at bounding box center [1117, 146] width 262 height 209
click at [1131, 216] on span "Continue" at bounding box center [1117, 211] width 44 height 14
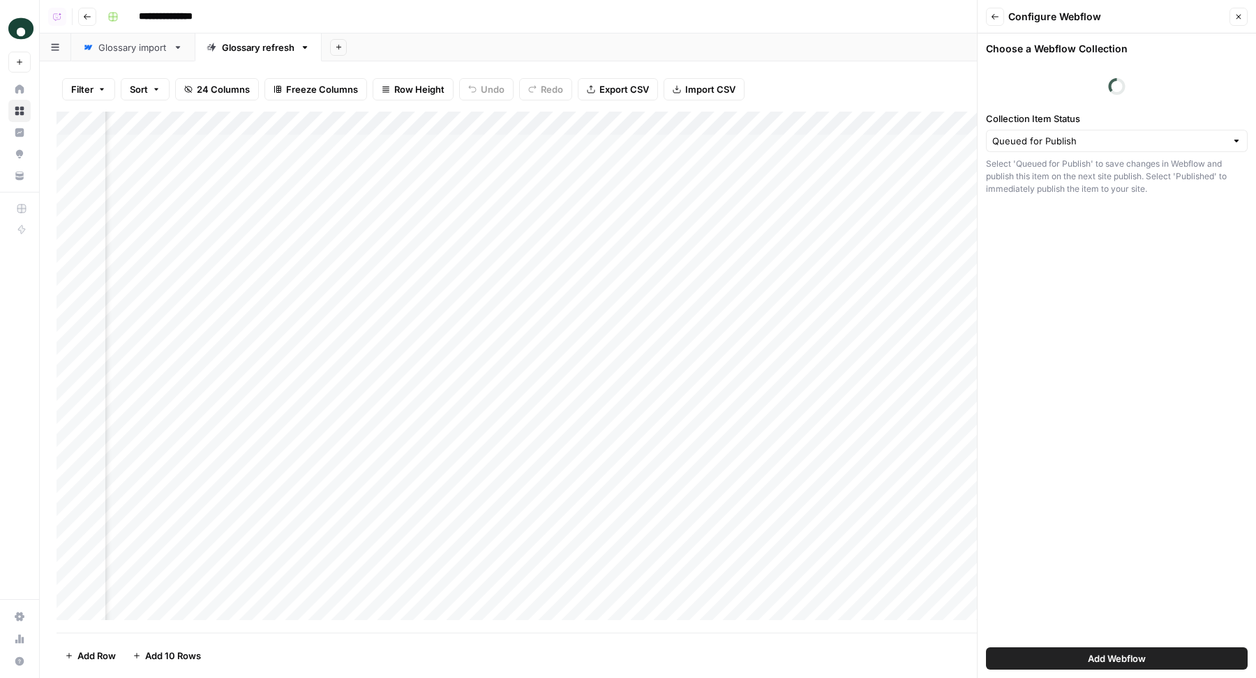
scroll to position [0, 2607]
click at [1084, 138] on input "Collection Item Status" at bounding box center [1109, 141] width 234 height 14
type input "Queued for Publish"
click at [1017, 320] on div "Choose a Webflow Collection Collection Item Status Queued for Publish Select 'Q…" at bounding box center [1117, 355] width 278 height 645
click at [1131, 15] on div "Configure Webflow" at bounding box center [1116, 17] width 217 height 14
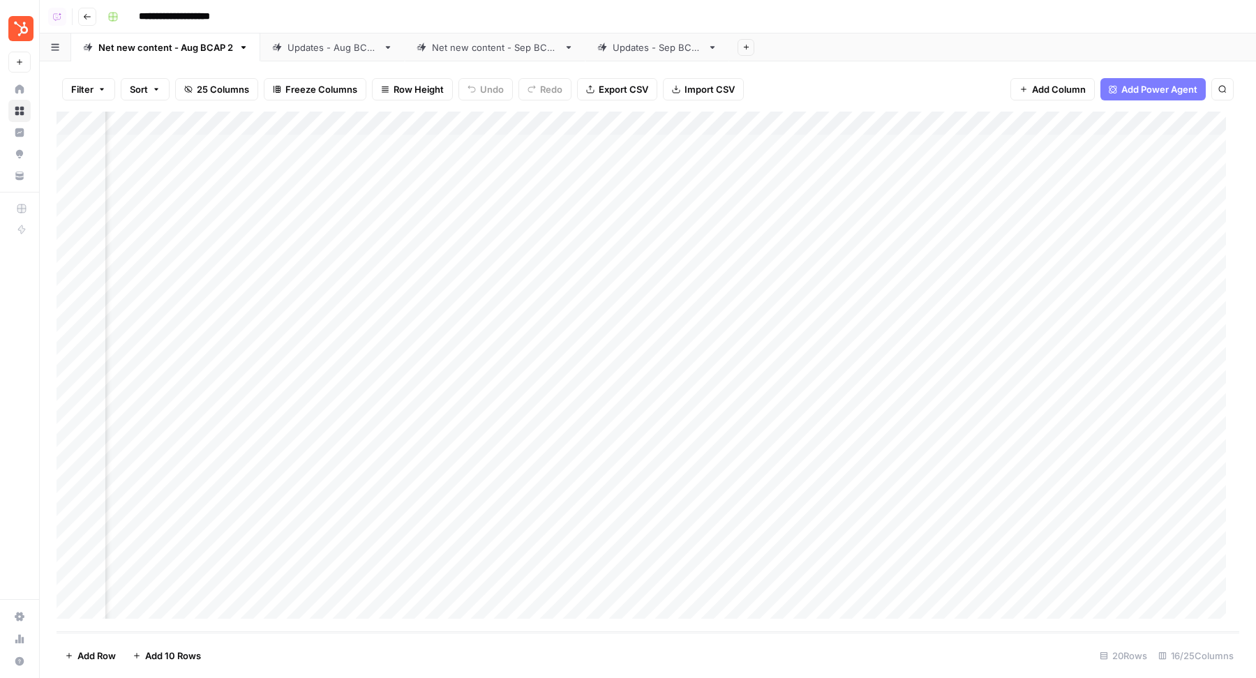
scroll to position [0, 1334]
click at [1189, 124] on span "Add Column" at bounding box center [1207, 123] width 49 height 13
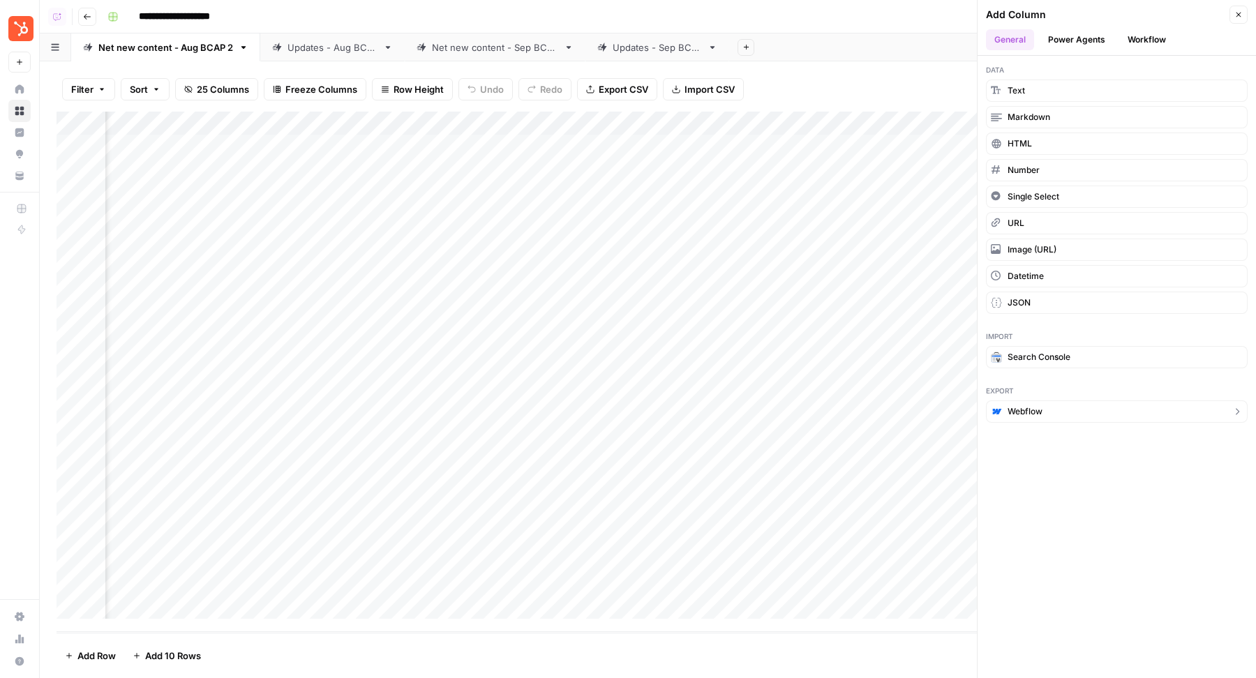
click at [1020, 405] on span "Webflow" at bounding box center [1025, 411] width 35 height 13
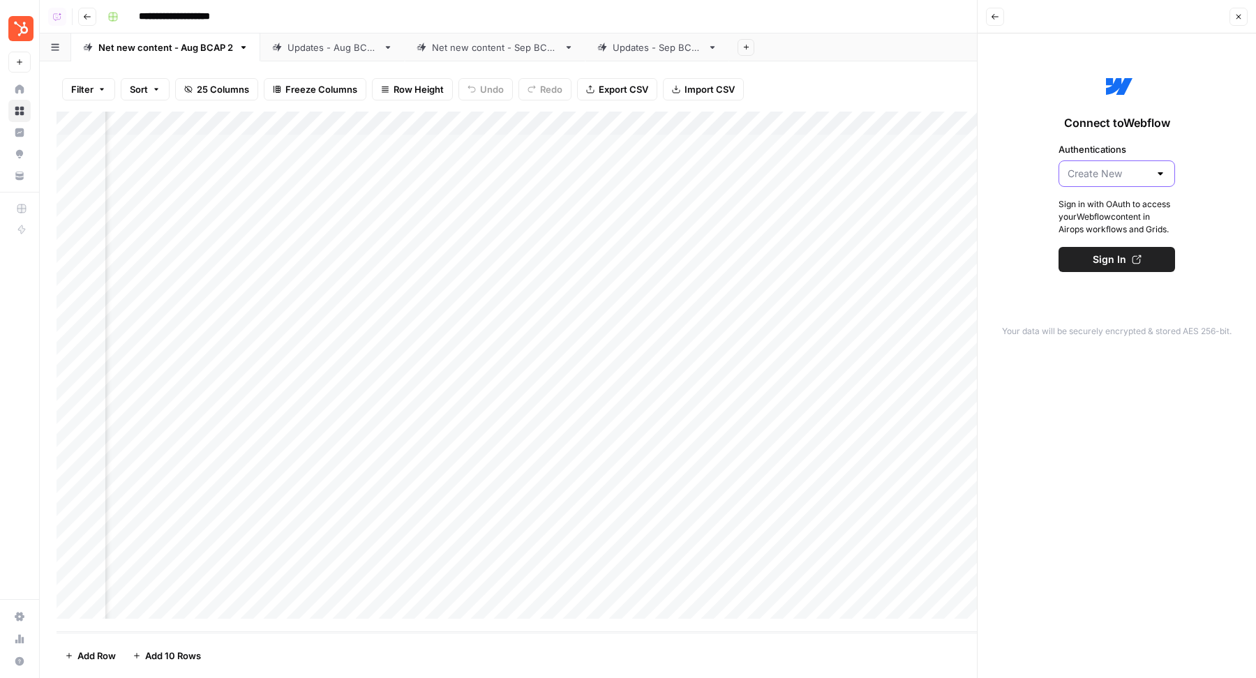
click at [1117, 167] on input "Authentications" at bounding box center [1109, 174] width 82 height 14
type input "Create New"
click at [1195, 94] on div "Connect to Webflow Authentications Create New Sign in with OAuth to access your…" at bounding box center [1117, 171] width 262 height 258
click at [1240, 20] on icon "button" at bounding box center [1239, 17] width 8 height 8
